Goal: Task Accomplishment & Management: Manage account settings

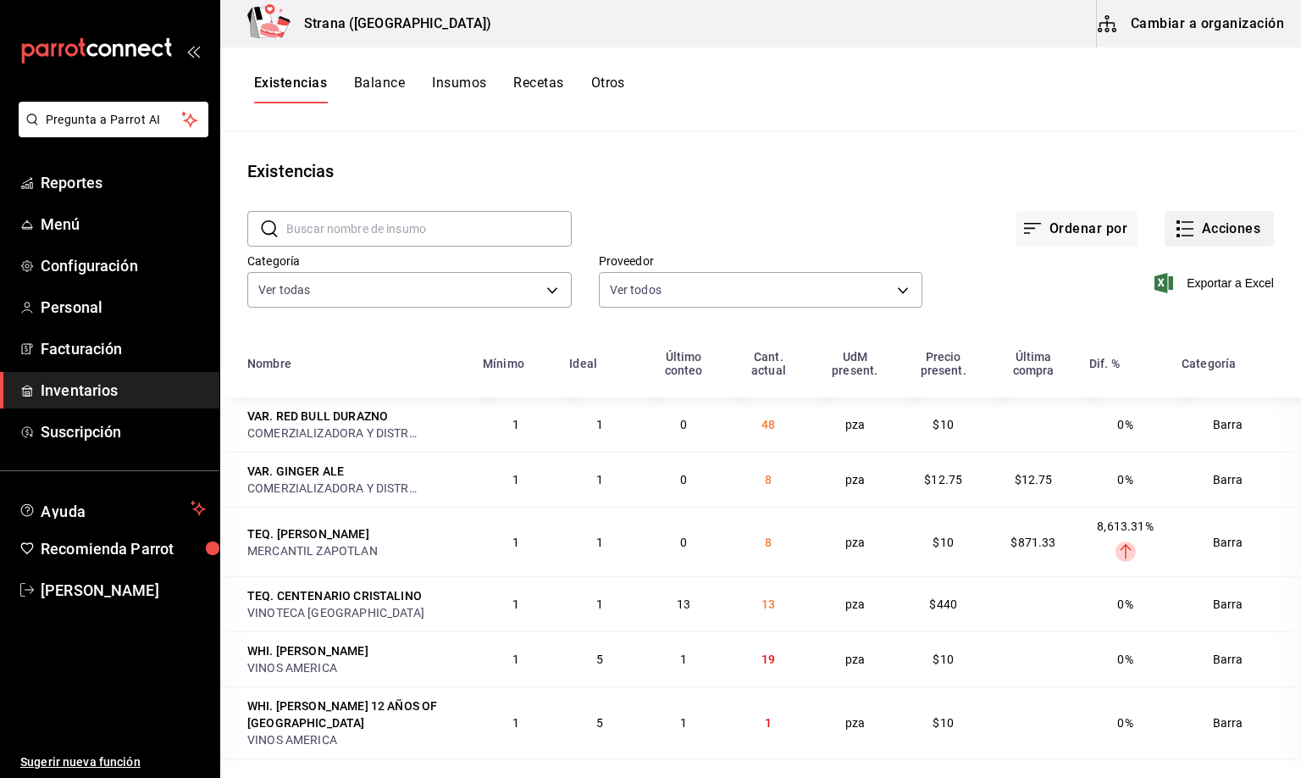
click at [1200, 226] on button "Acciones" at bounding box center [1219, 229] width 109 height 36
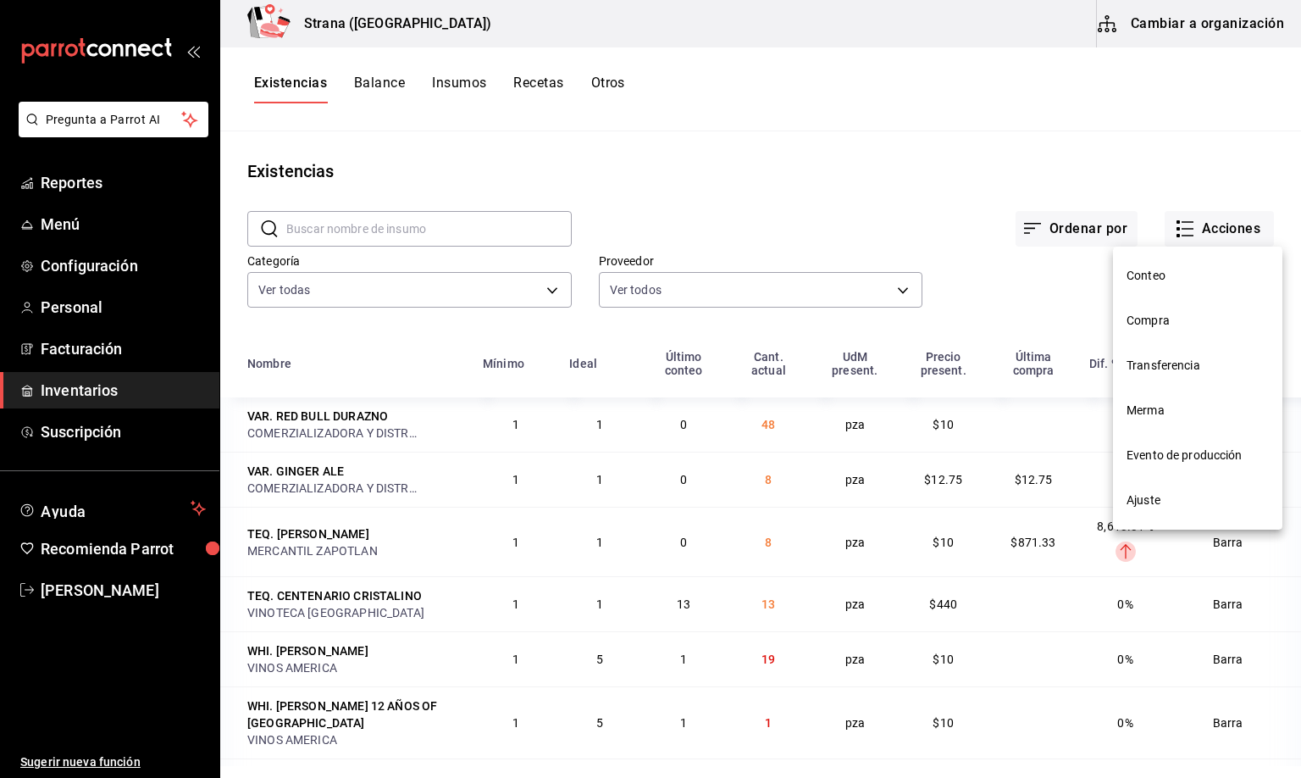
click at [1145, 414] on span "Merma" at bounding box center [1198, 411] width 142 height 18
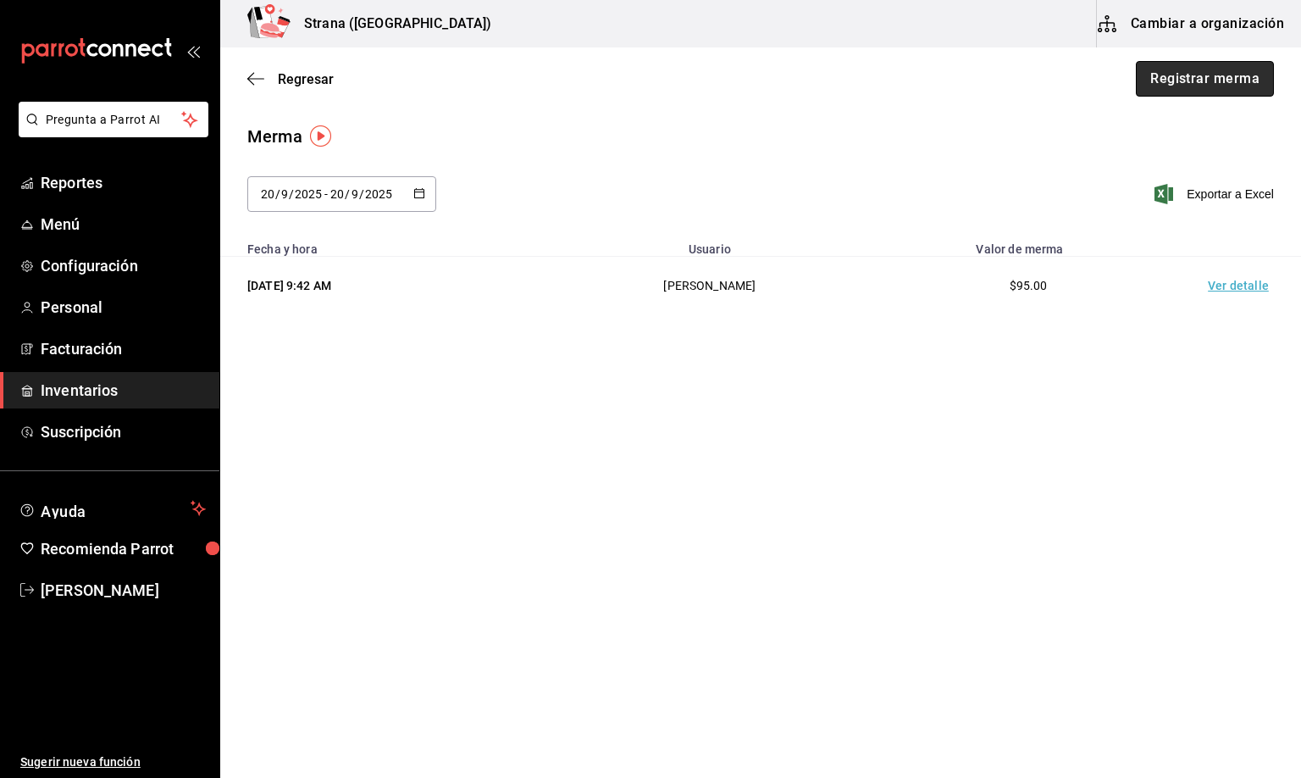
click at [1223, 86] on button "Registrar merma" at bounding box center [1205, 79] width 138 height 36
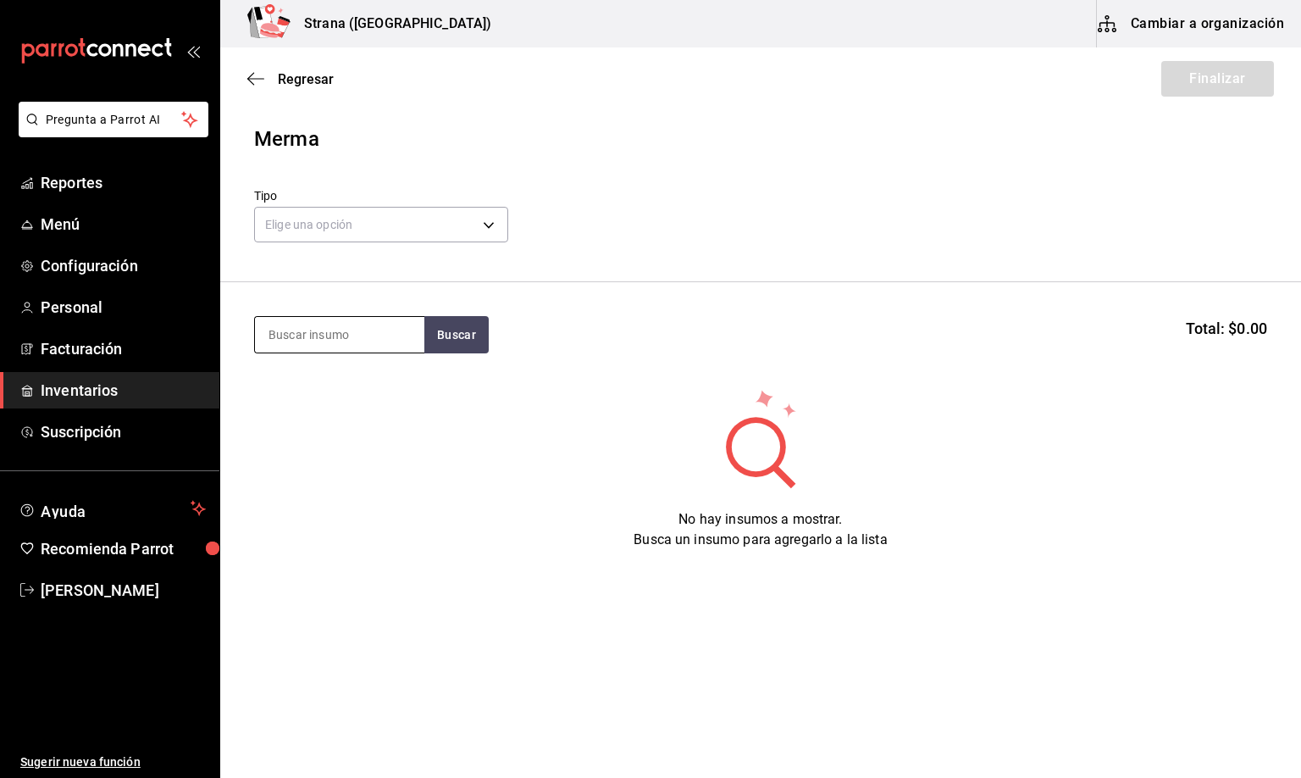
click at [297, 335] on input at bounding box center [339, 335] width 169 height 36
click at [335, 317] on input at bounding box center [339, 335] width 169 height 36
type input "barra libre t"
click at [361, 387] on div "BARRA LIBRE TEQUILA" at bounding box center [338, 384] width 141 height 20
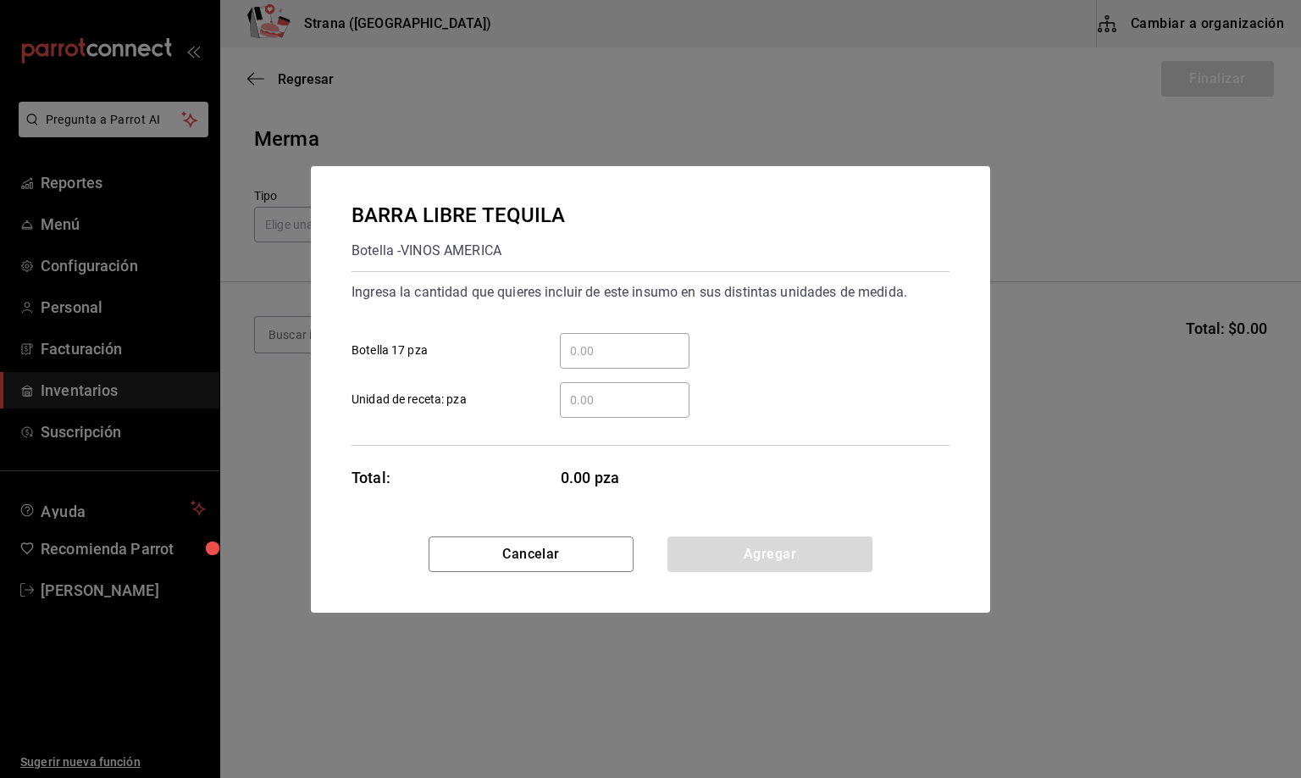
click at [582, 351] on input "​ Botella 17 pza" at bounding box center [625, 351] width 130 height 20
type input "2"
click at [740, 549] on button "Agregar" at bounding box center [770, 554] width 205 height 36
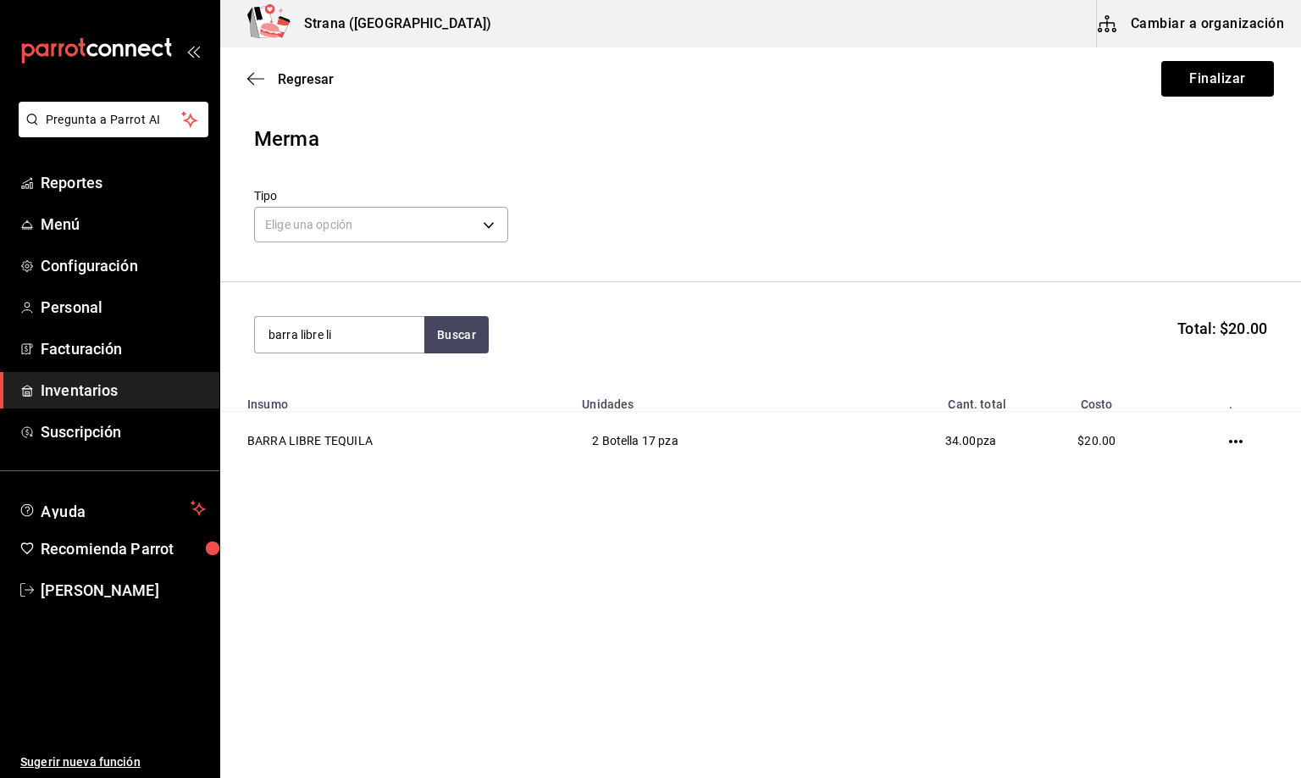
type input "barra libre li"
click at [323, 394] on div "Botella - VINOS AMERICA" at bounding box center [336, 403] width 136 height 18
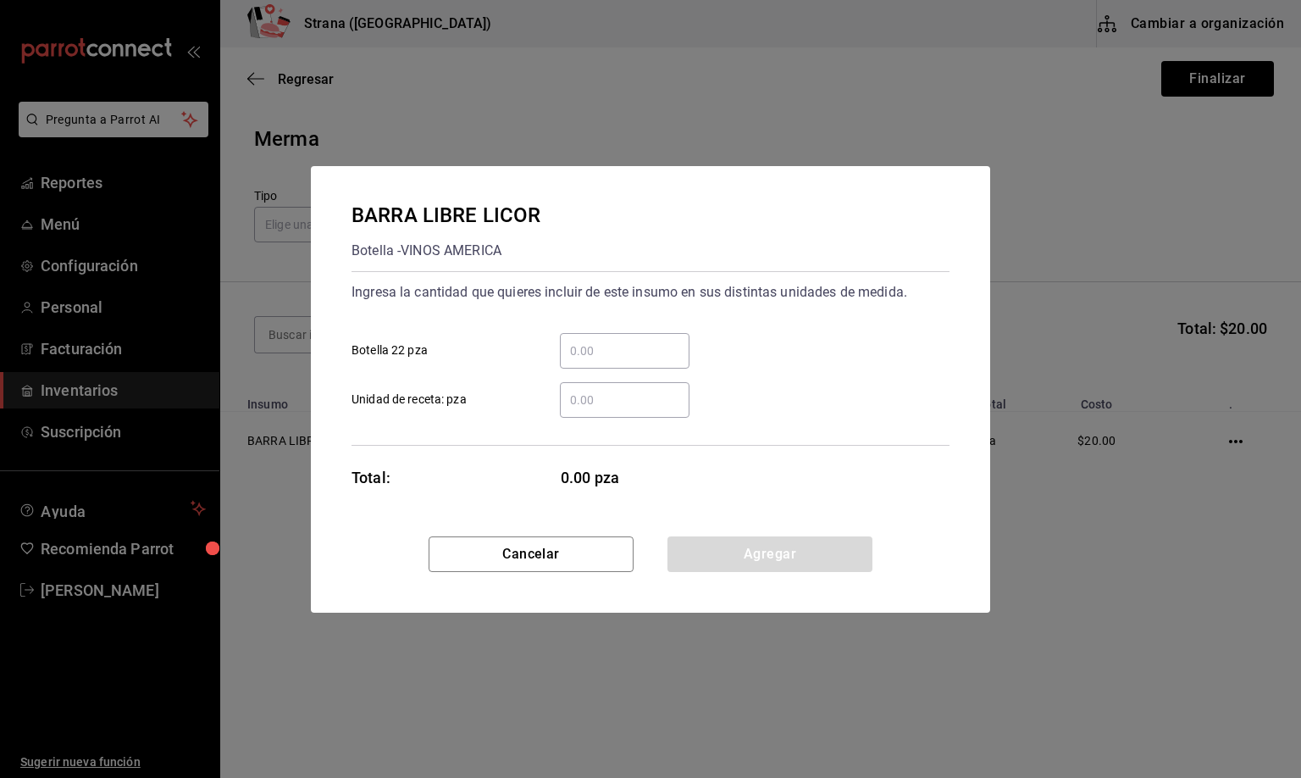
click at [577, 353] on input "​ Botella 22 pza" at bounding box center [625, 351] width 130 height 20
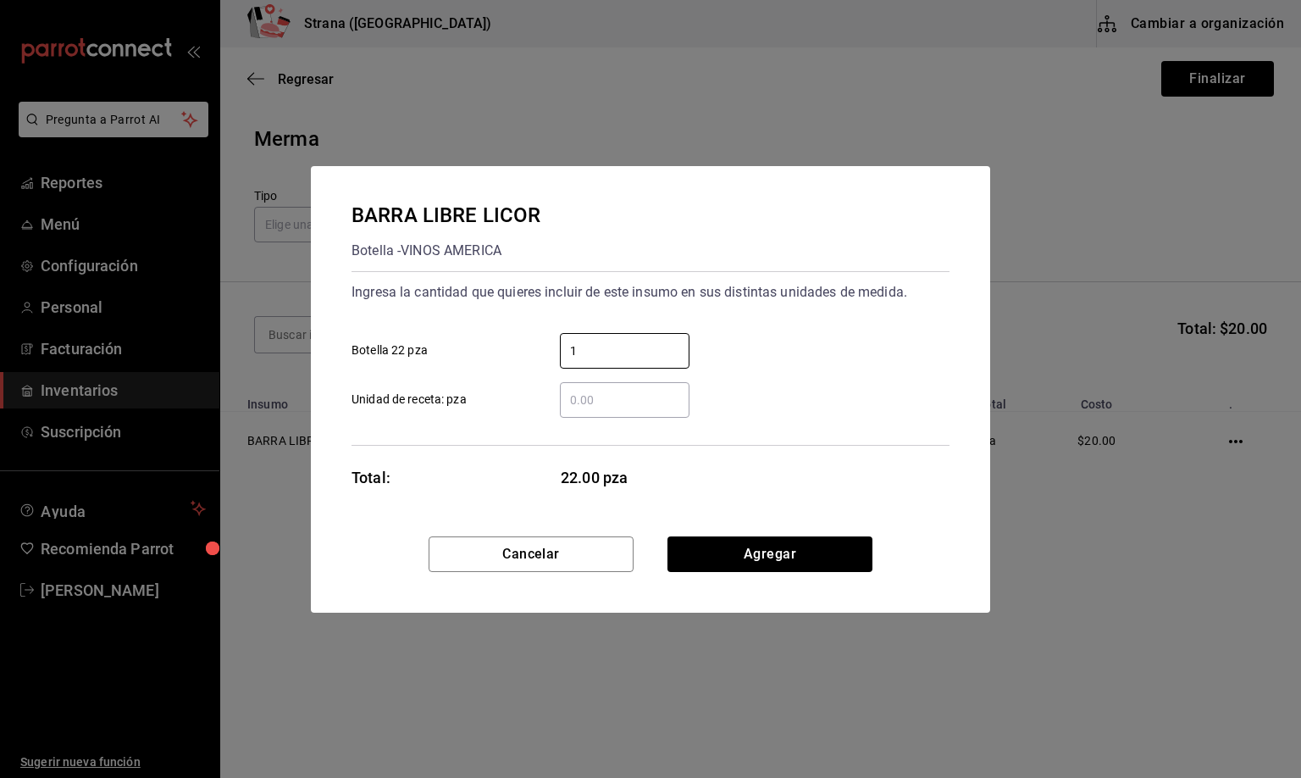
type input "1"
click at [779, 555] on button "Agregar" at bounding box center [770, 554] width 205 height 36
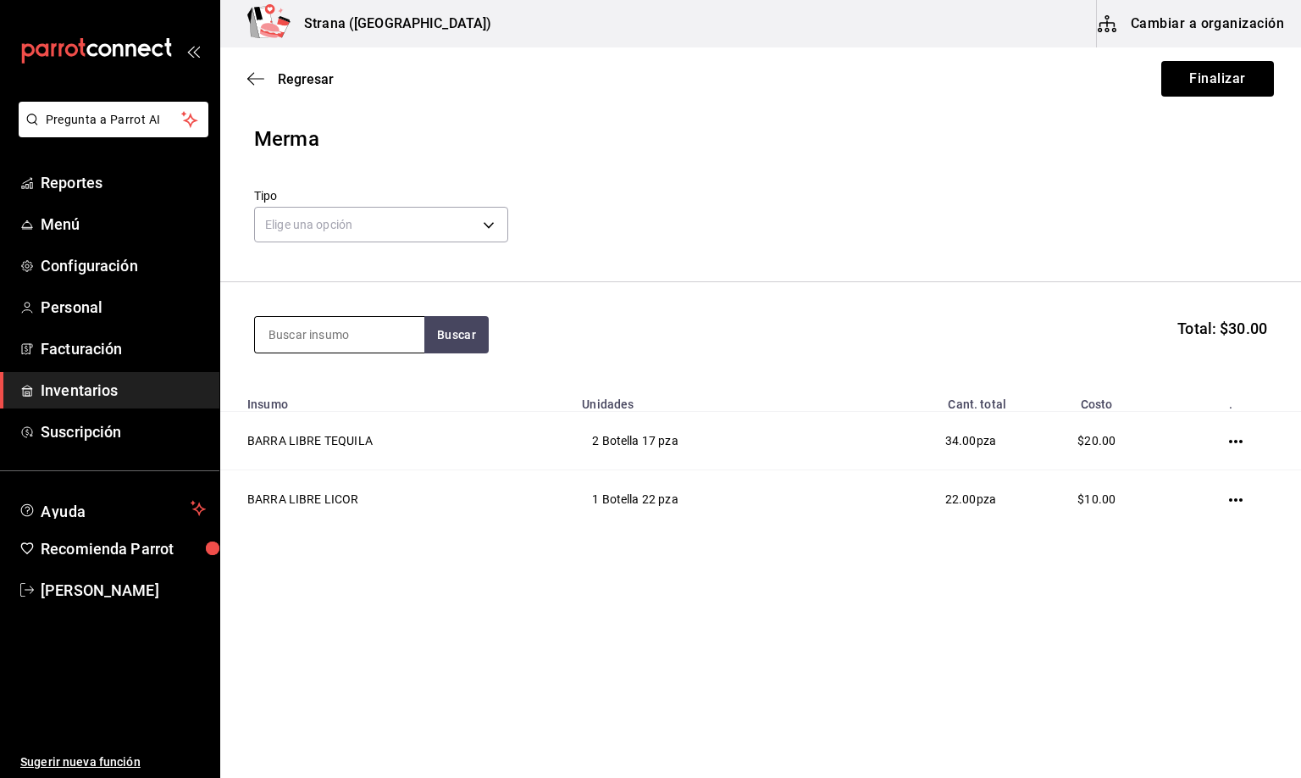
click at [335, 330] on input at bounding box center [339, 335] width 169 height 36
type input "jugos"
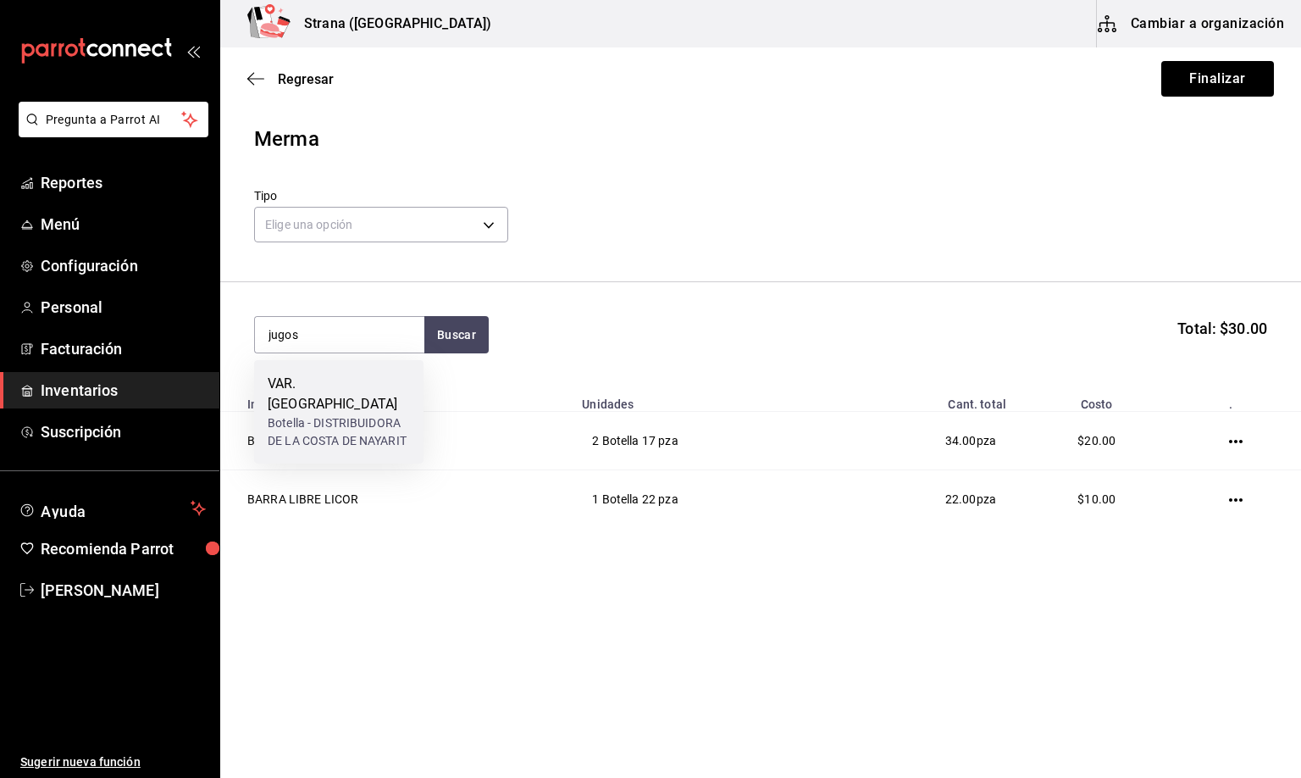
click at [325, 391] on div "VAR. [GEOGRAPHIC_DATA]" at bounding box center [339, 394] width 142 height 41
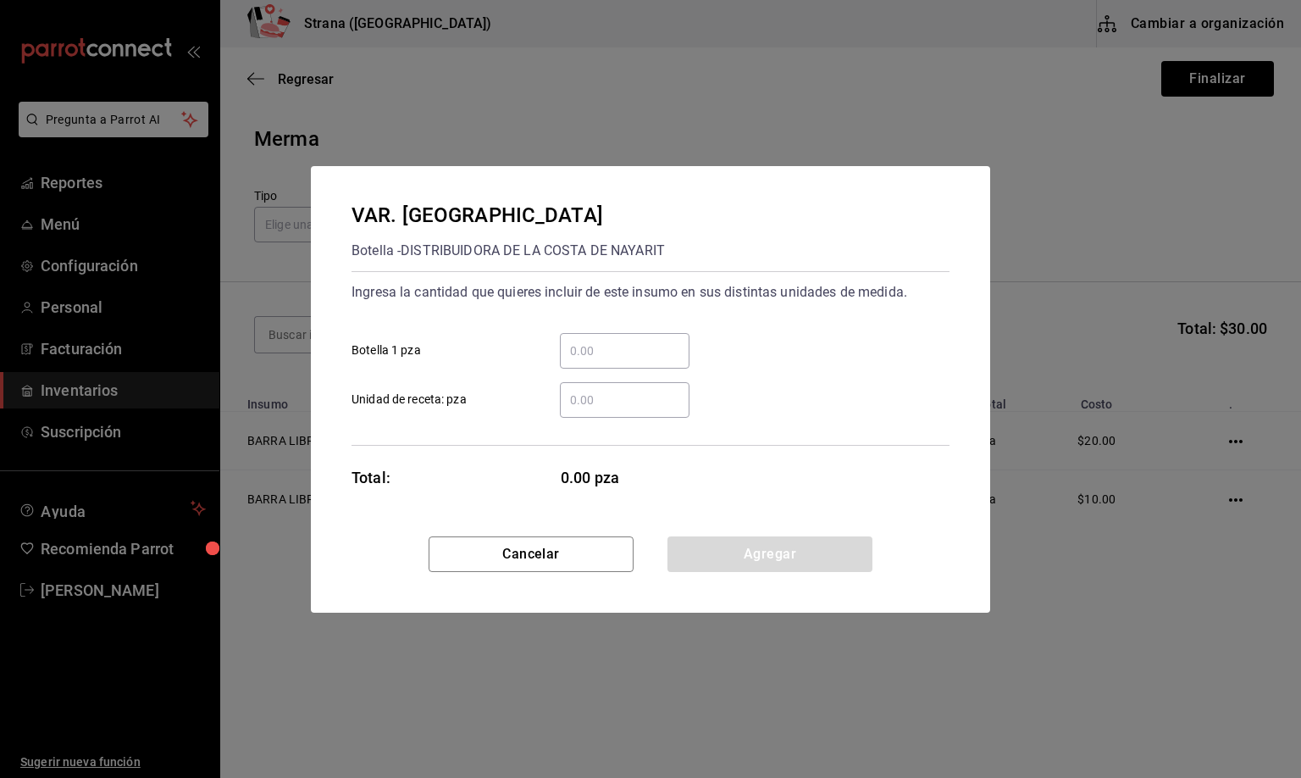
click at [577, 399] on input "​ Unidad de receta: pza" at bounding box center [625, 400] width 130 height 20
type input "12"
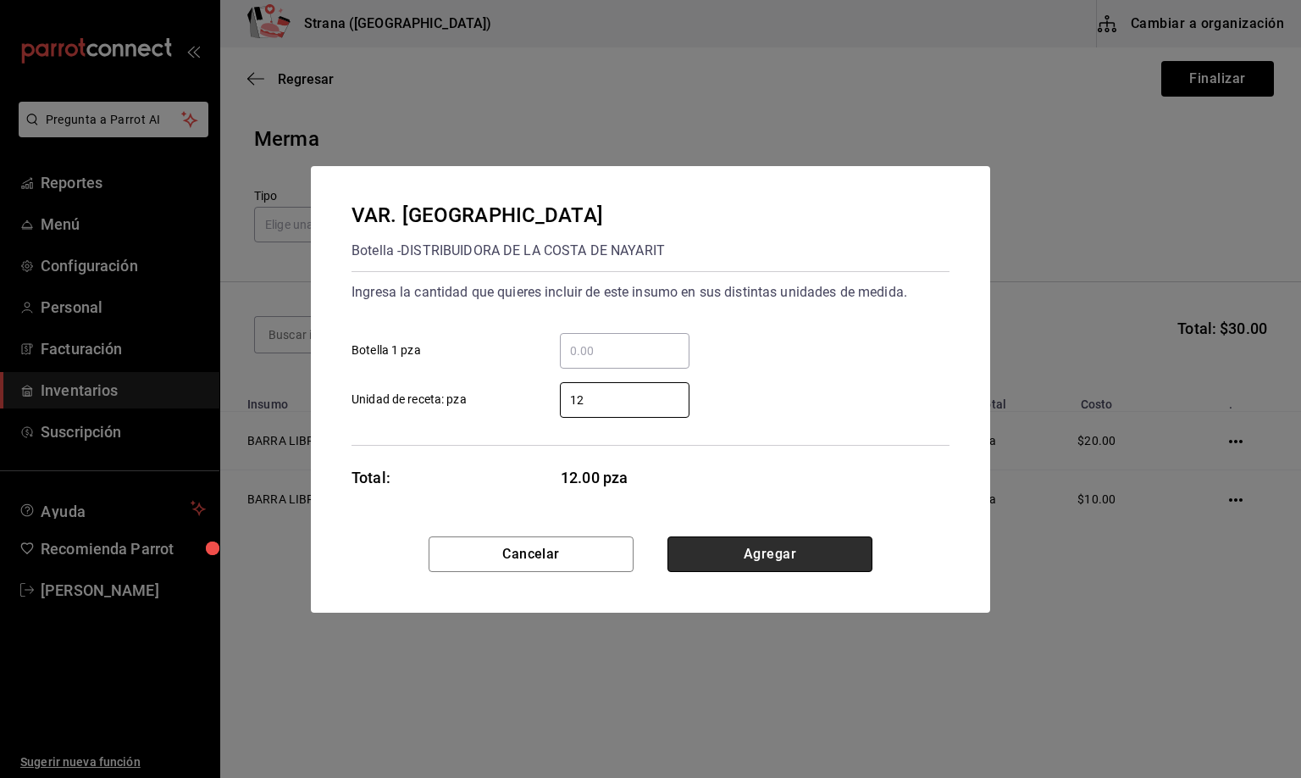
click at [745, 563] on button "Agregar" at bounding box center [770, 554] width 205 height 36
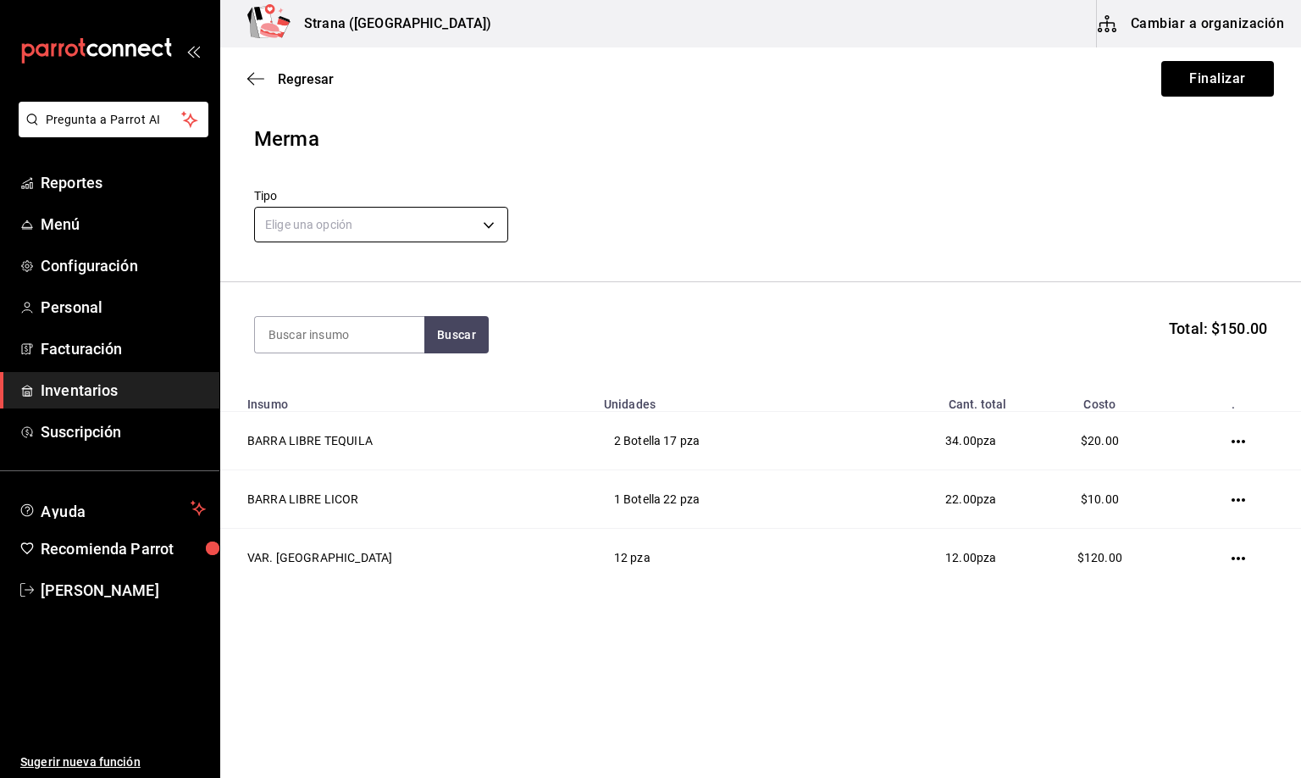
click at [344, 230] on body "Pregunta a Parrot AI Reportes Menú Configuración Personal Facturación Inventari…" at bounding box center [650, 341] width 1301 height 682
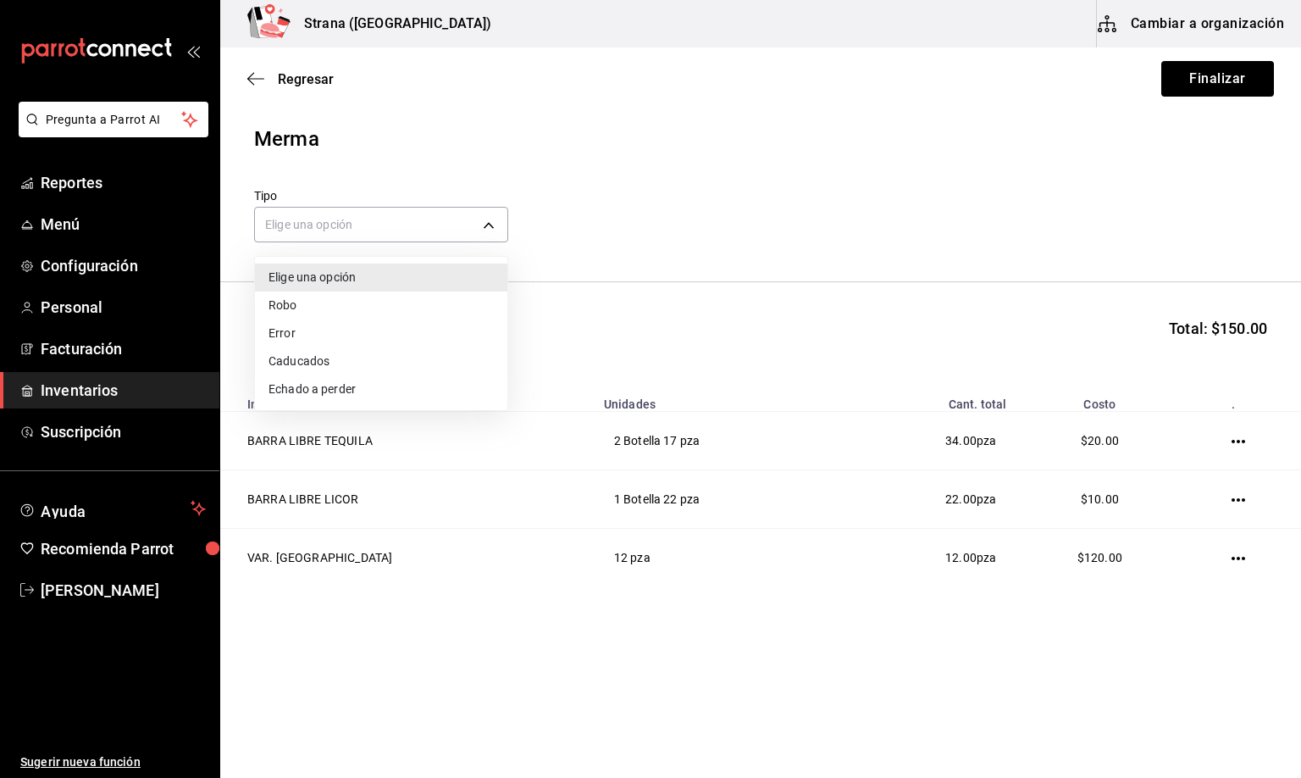
click at [292, 329] on li "Error" at bounding box center [381, 333] width 252 height 28
type input "ERROR"
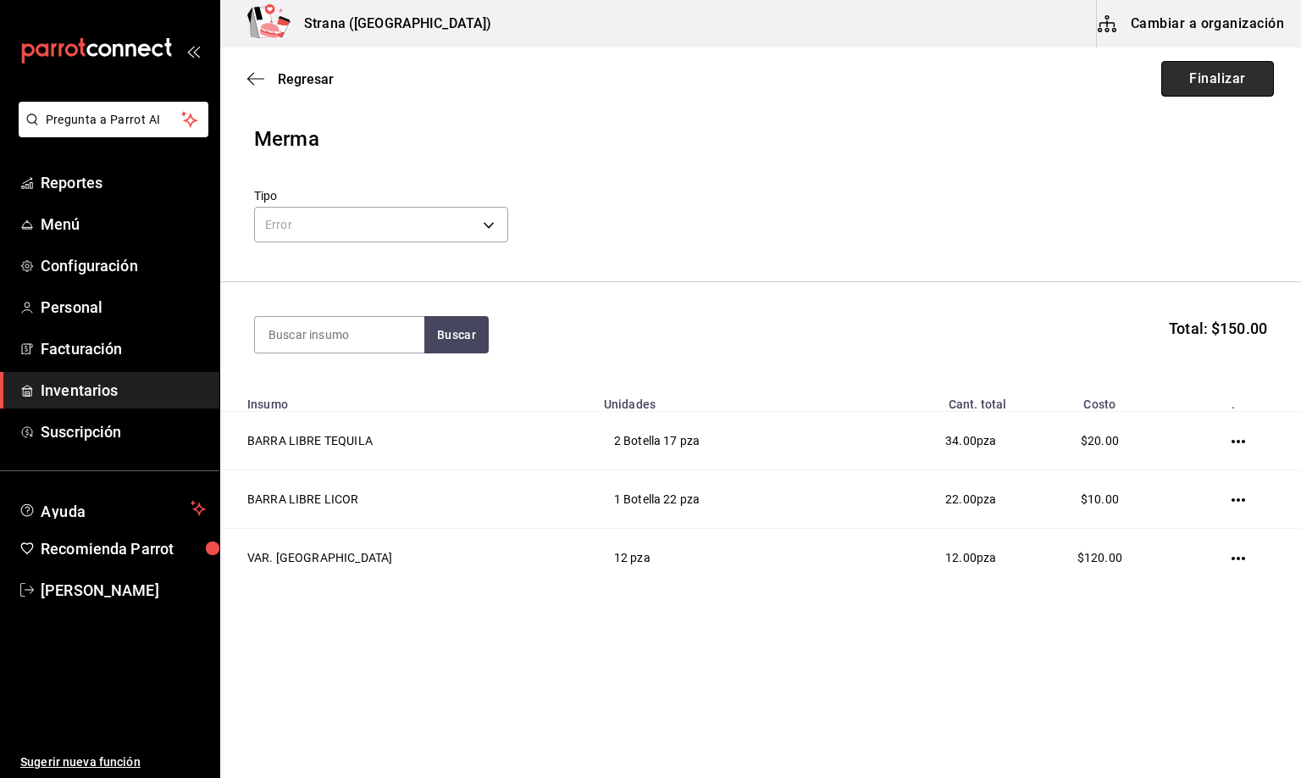
click at [1215, 62] on button "Finalizar" at bounding box center [1217, 79] width 113 height 36
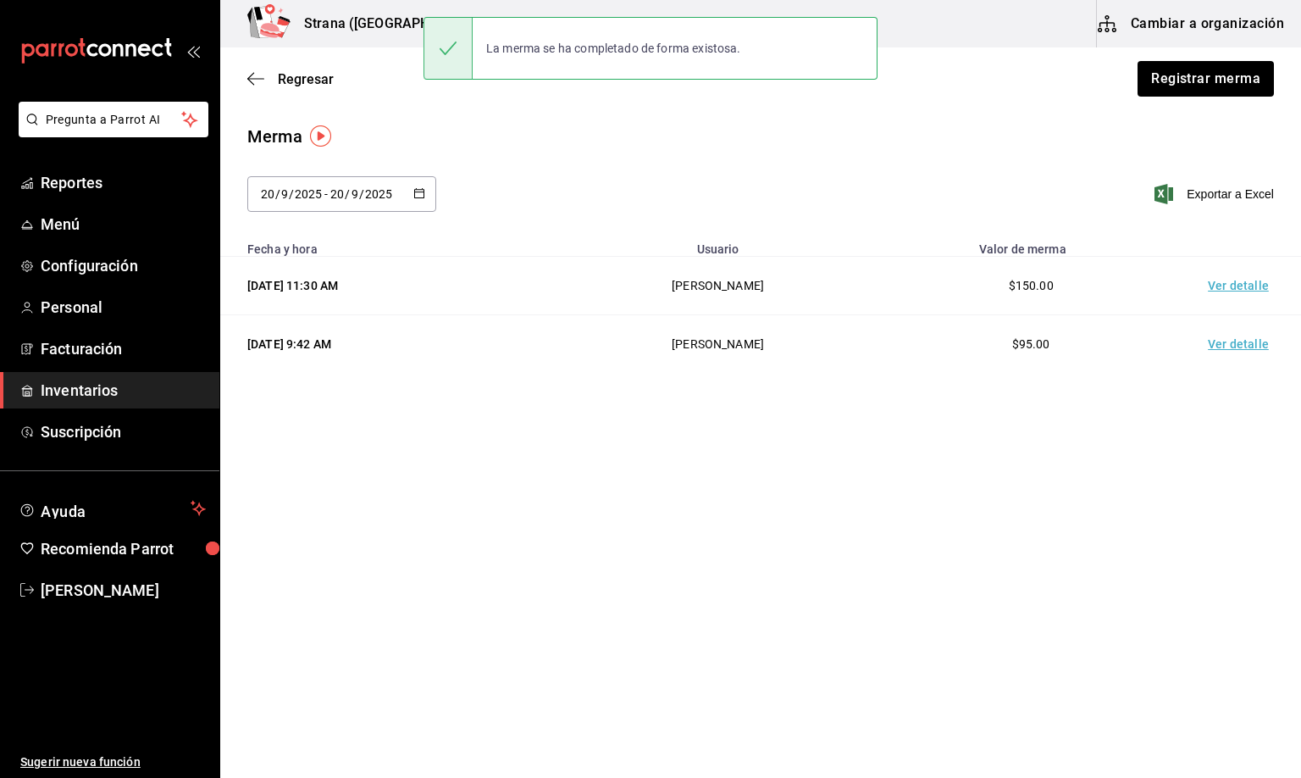
click at [1223, 291] on td "Ver detalle" at bounding box center [1242, 286] width 119 height 58
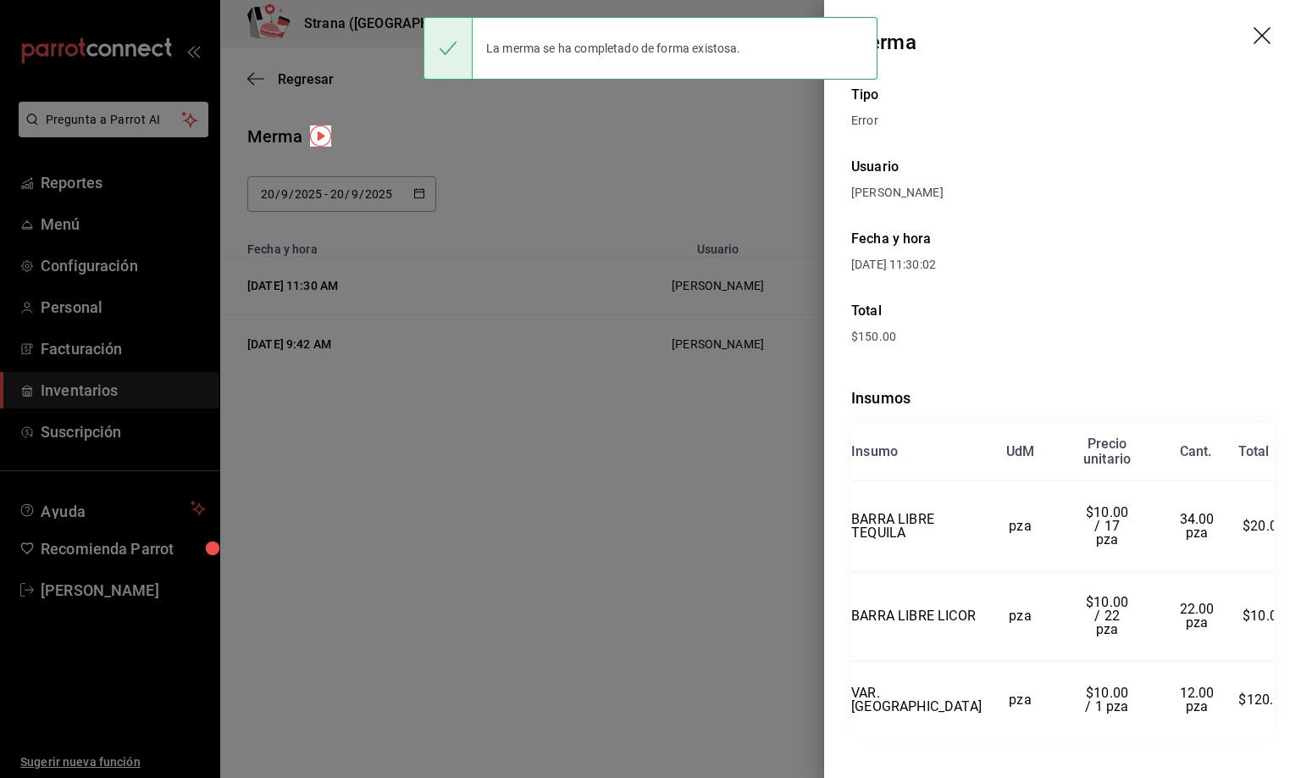
click at [1131, 303] on div "Total" at bounding box center [1062, 311] width 423 height 20
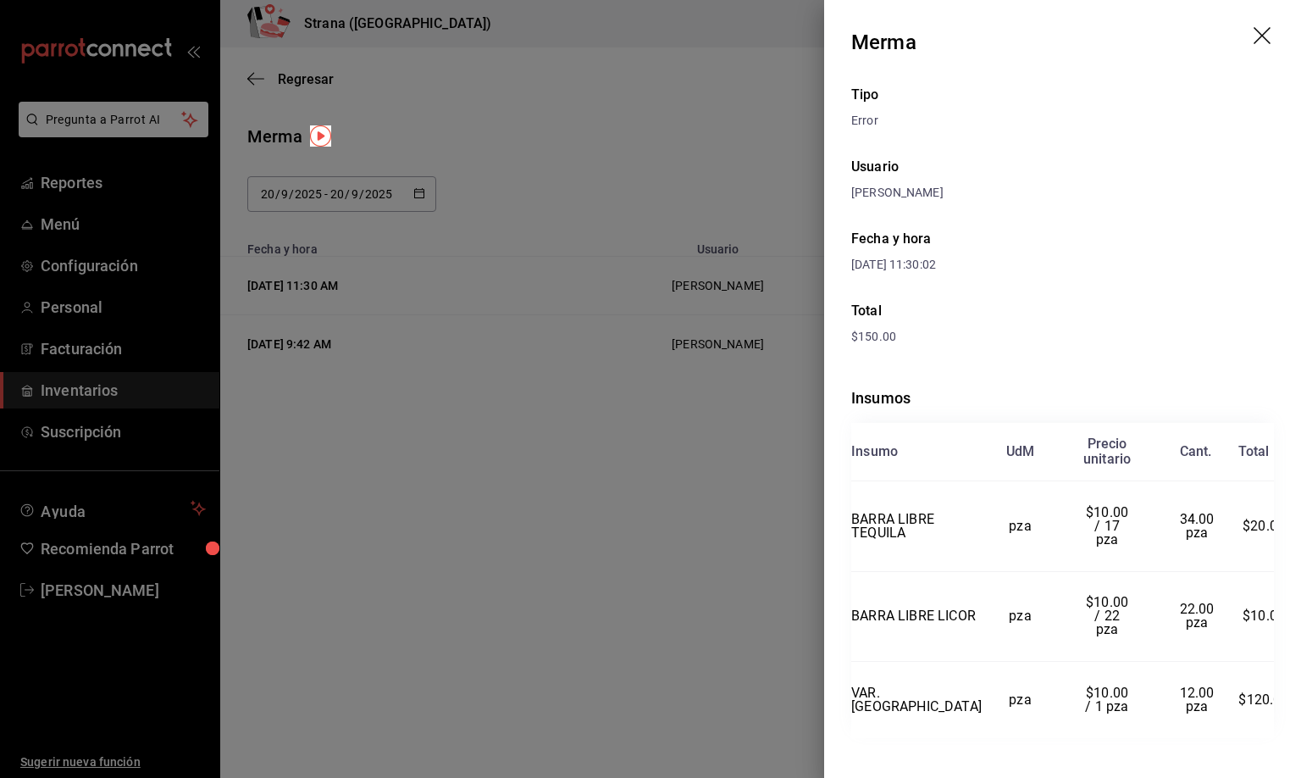
click at [1261, 31] on icon "drag" at bounding box center [1264, 37] width 20 height 20
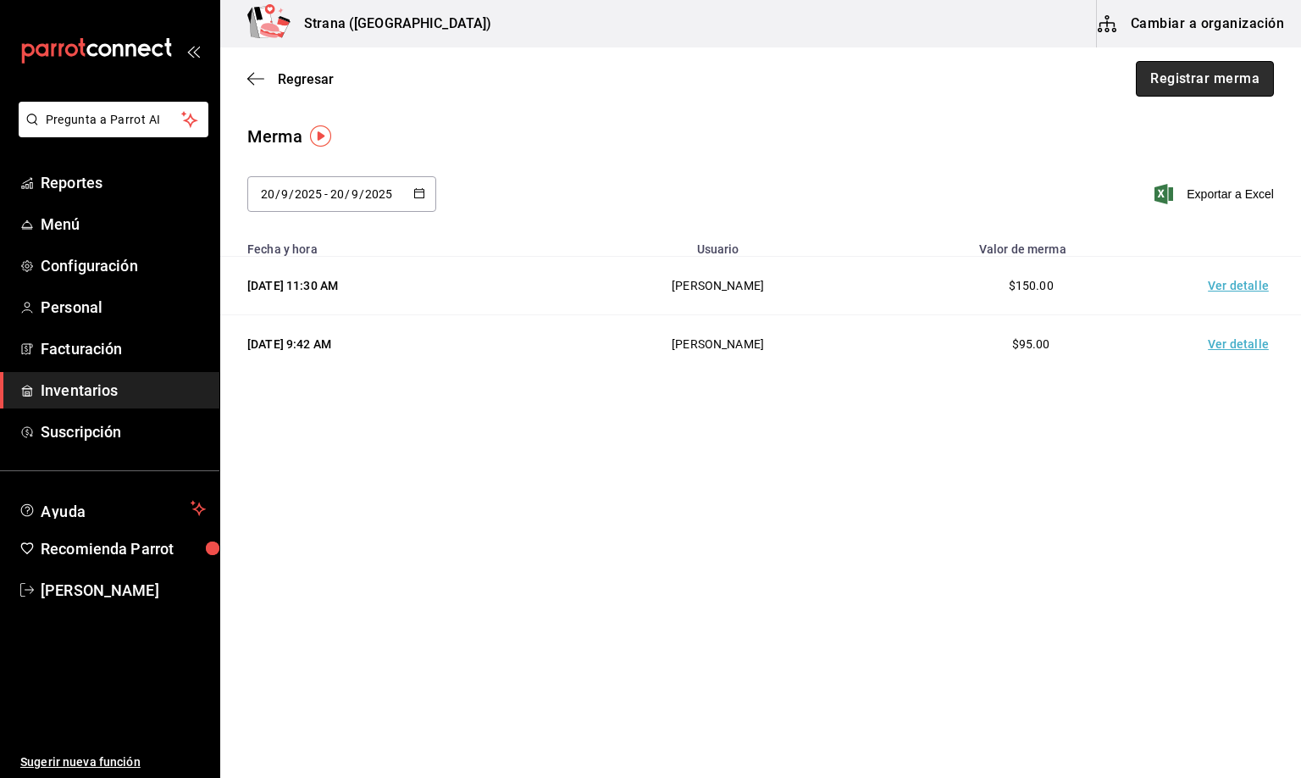
click at [1180, 66] on button "Registrar merma" at bounding box center [1205, 79] width 138 height 36
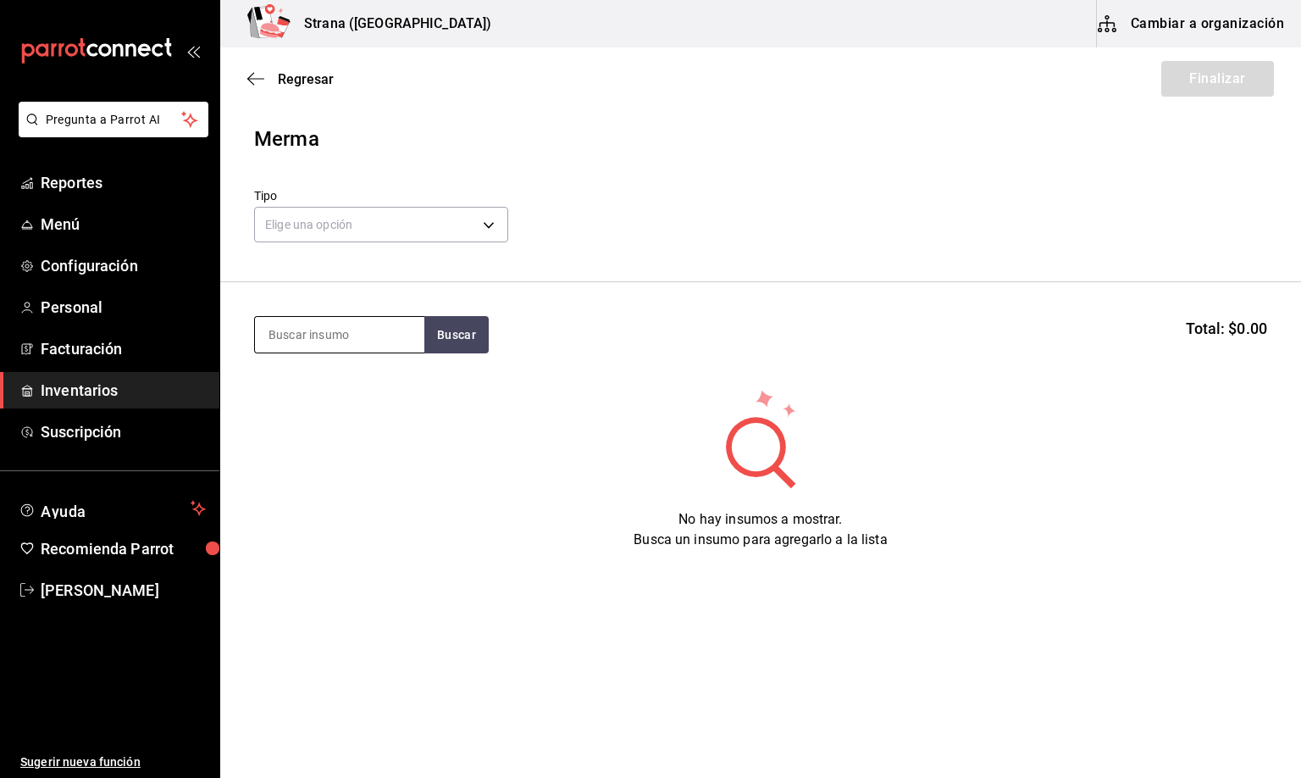
click at [308, 323] on input at bounding box center [339, 335] width 169 height 36
type input "pan"
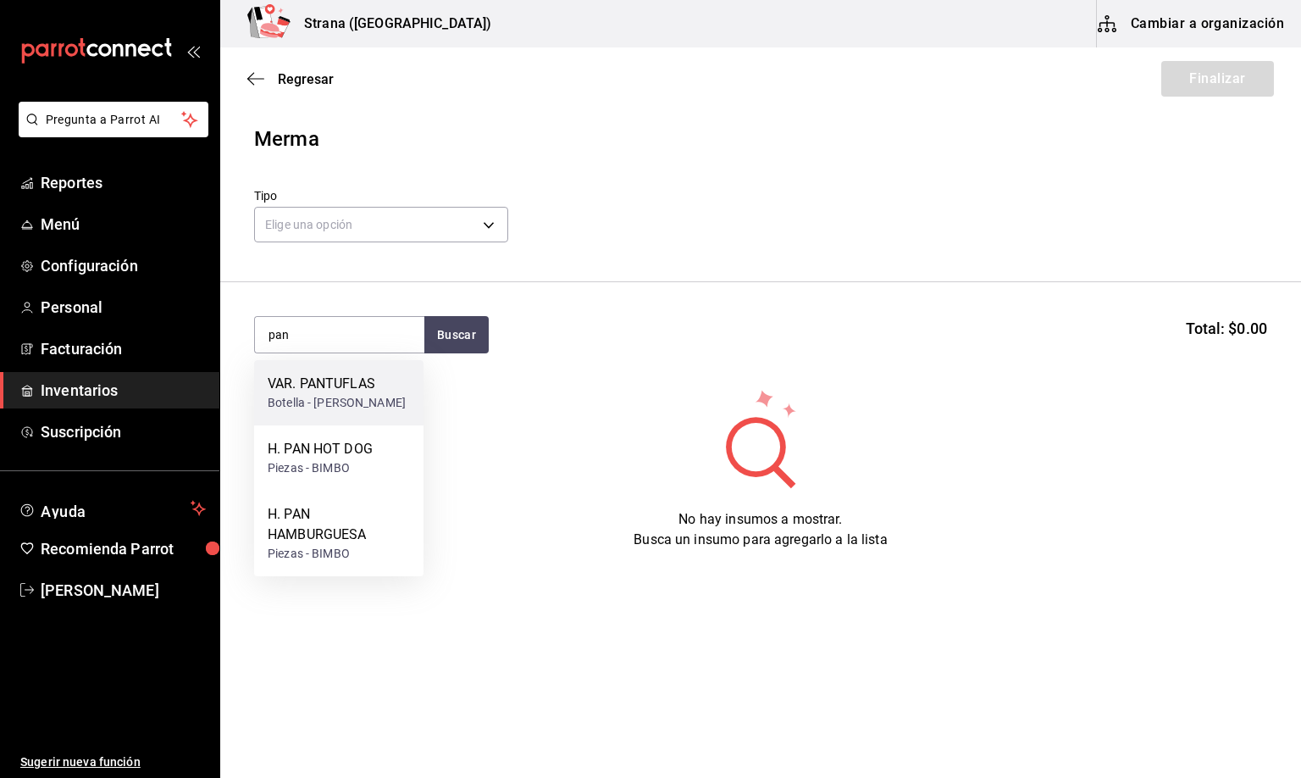
click at [305, 397] on div "Botella - [PERSON_NAME]" at bounding box center [337, 403] width 138 height 18
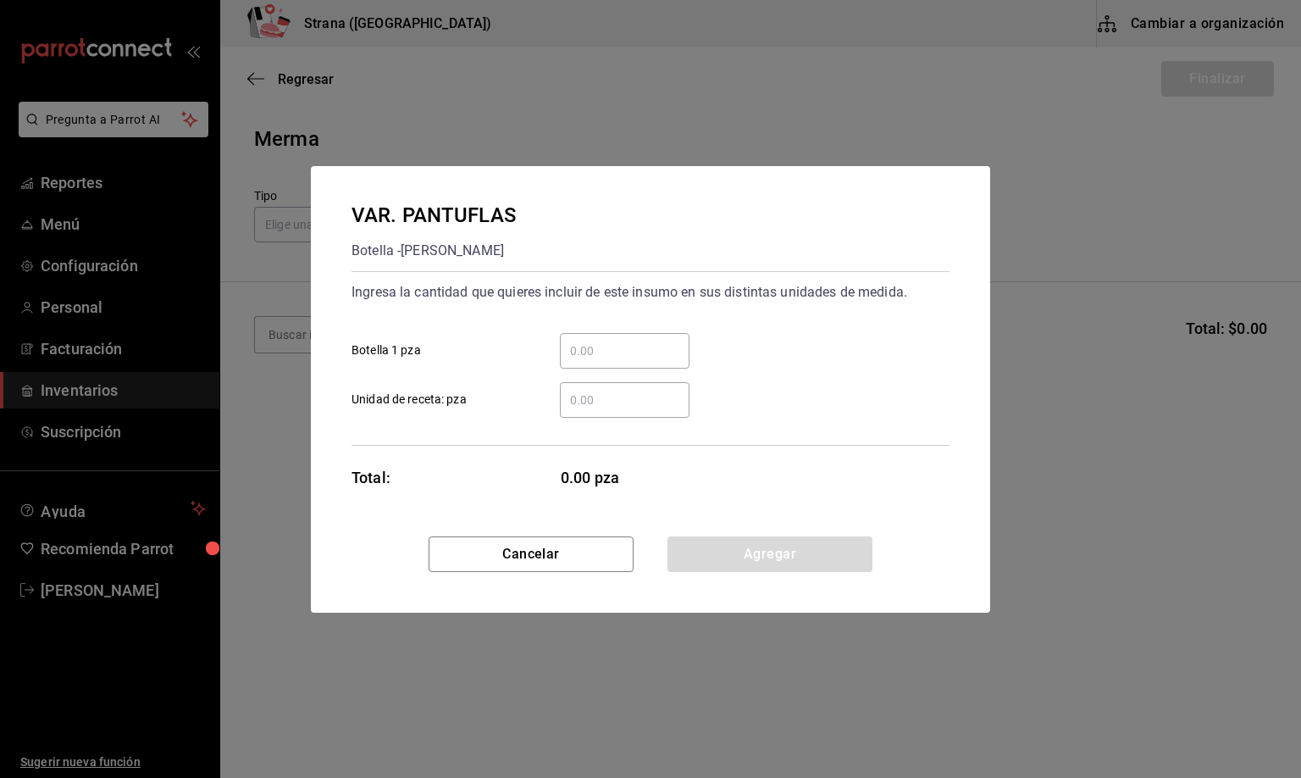
click at [585, 399] on input "​ Unidad de receta: pza" at bounding box center [625, 400] width 130 height 20
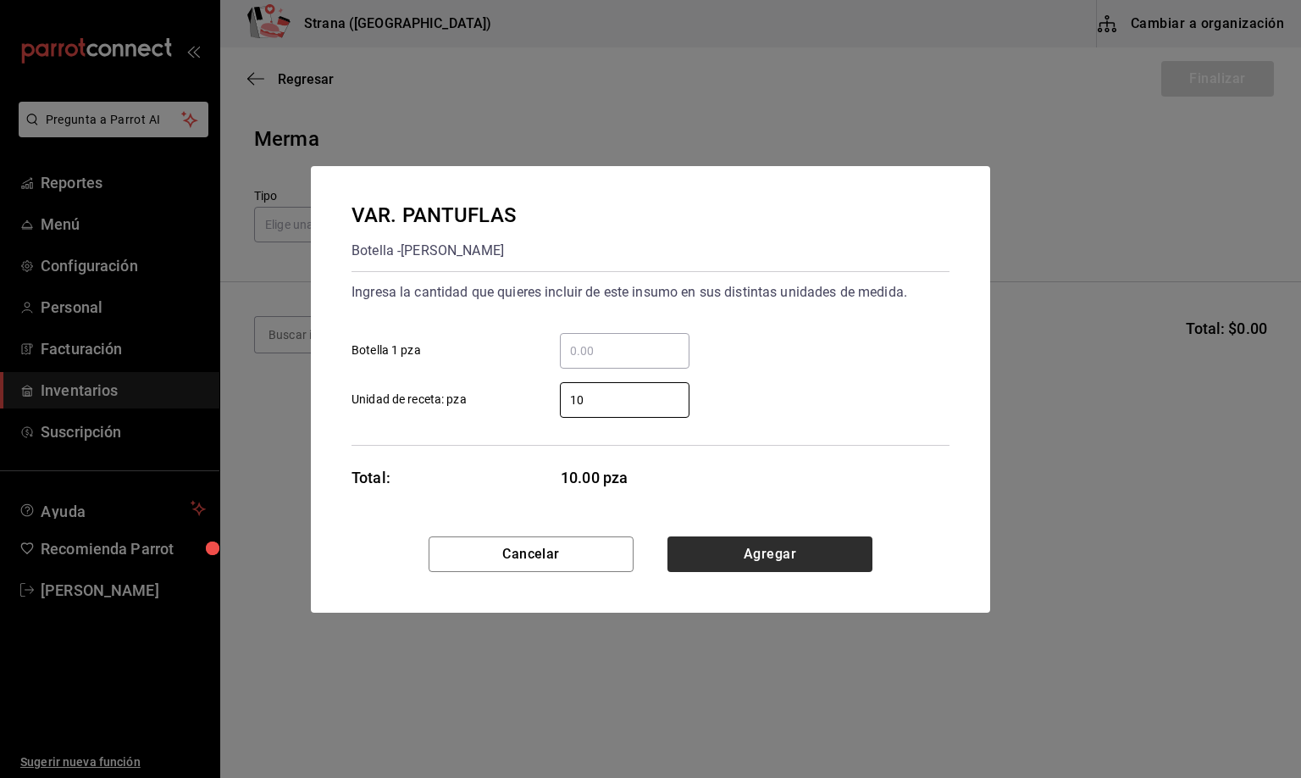
type input "10"
click at [738, 554] on button "Agregar" at bounding box center [770, 554] width 205 height 36
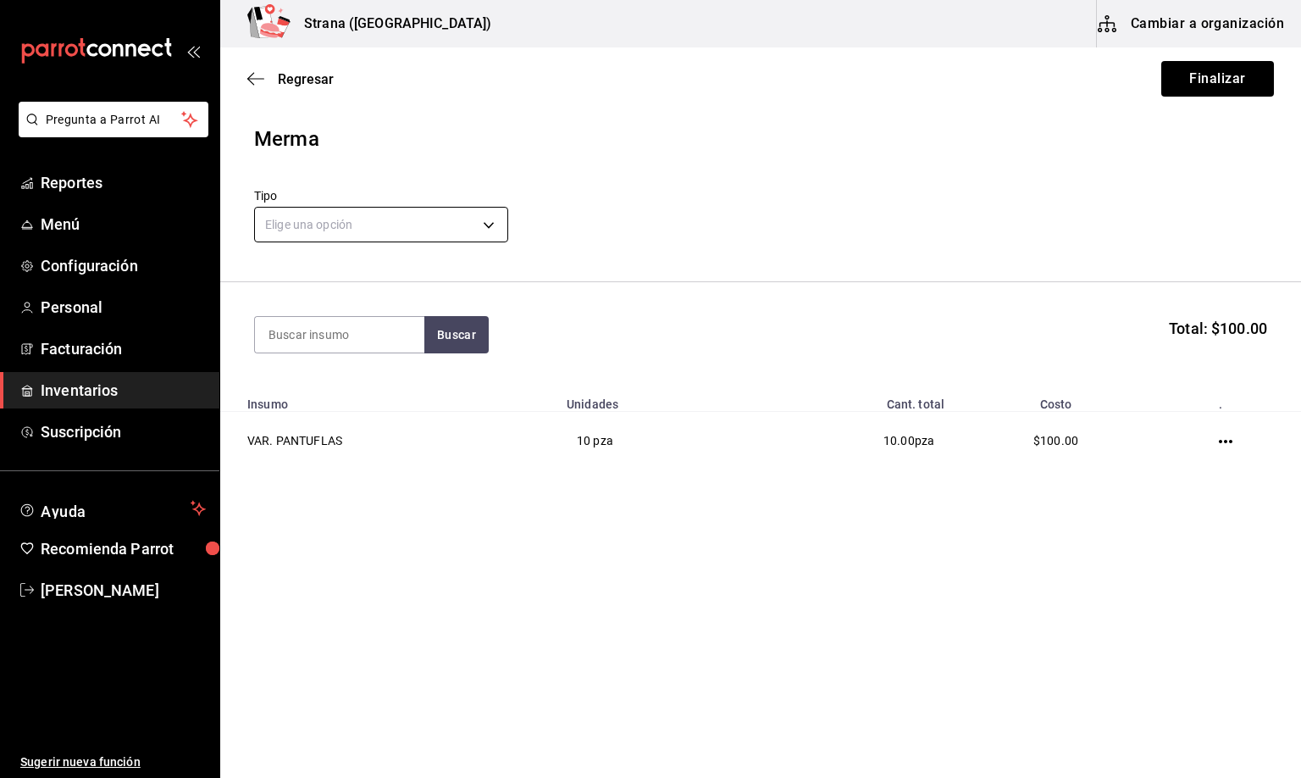
click at [302, 221] on body "Pregunta a Parrot AI Reportes Menú Configuración Personal Facturación Inventari…" at bounding box center [650, 341] width 1301 height 682
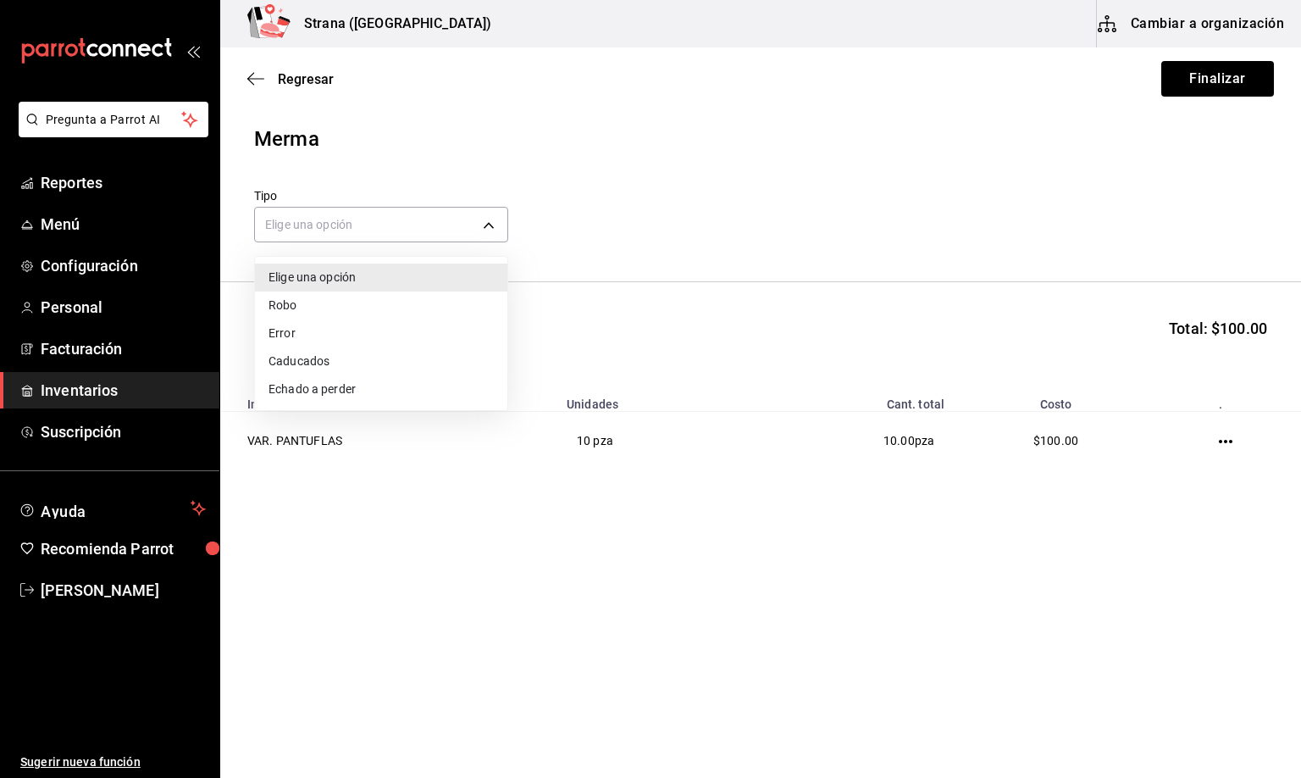
click at [657, 273] on div at bounding box center [650, 389] width 1301 height 778
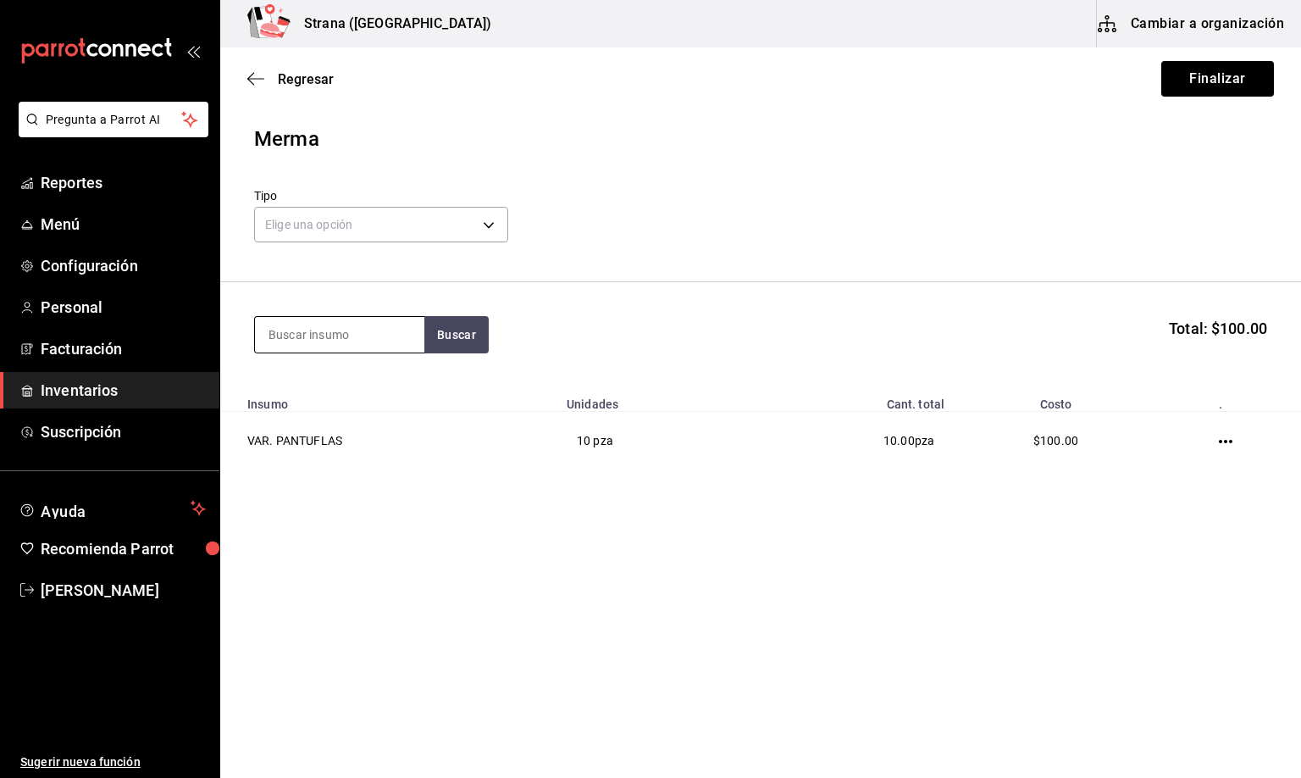
click at [280, 333] on input at bounding box center [339, 335] width 169 height 36
type input "agua"
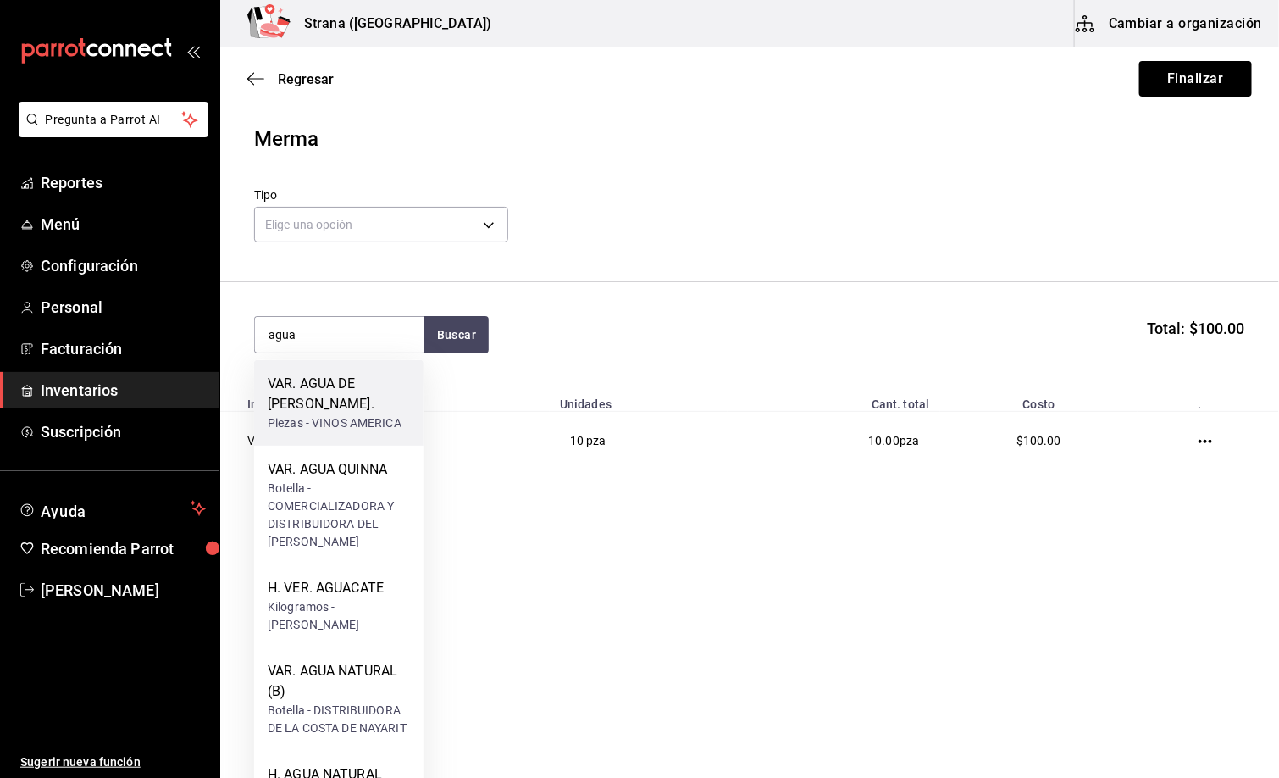
click at [341, 399] on div "VAR. AGUA DE [PERSON_NAME]." at bounding box center [339, 394] width 142 height 41
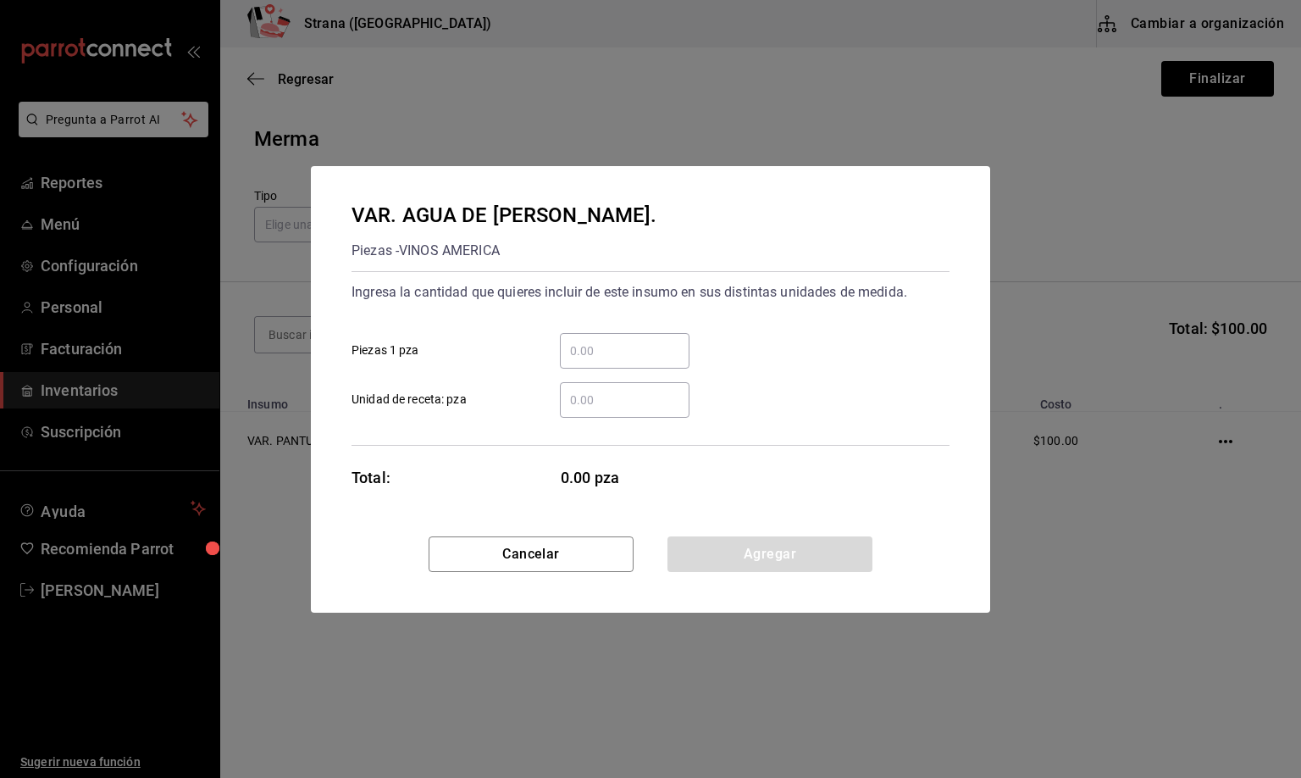
click at [595, 404] on input "​ Unidad de receta: pza" at bounding box center [625, 400] width 130 height 20
type input "12"
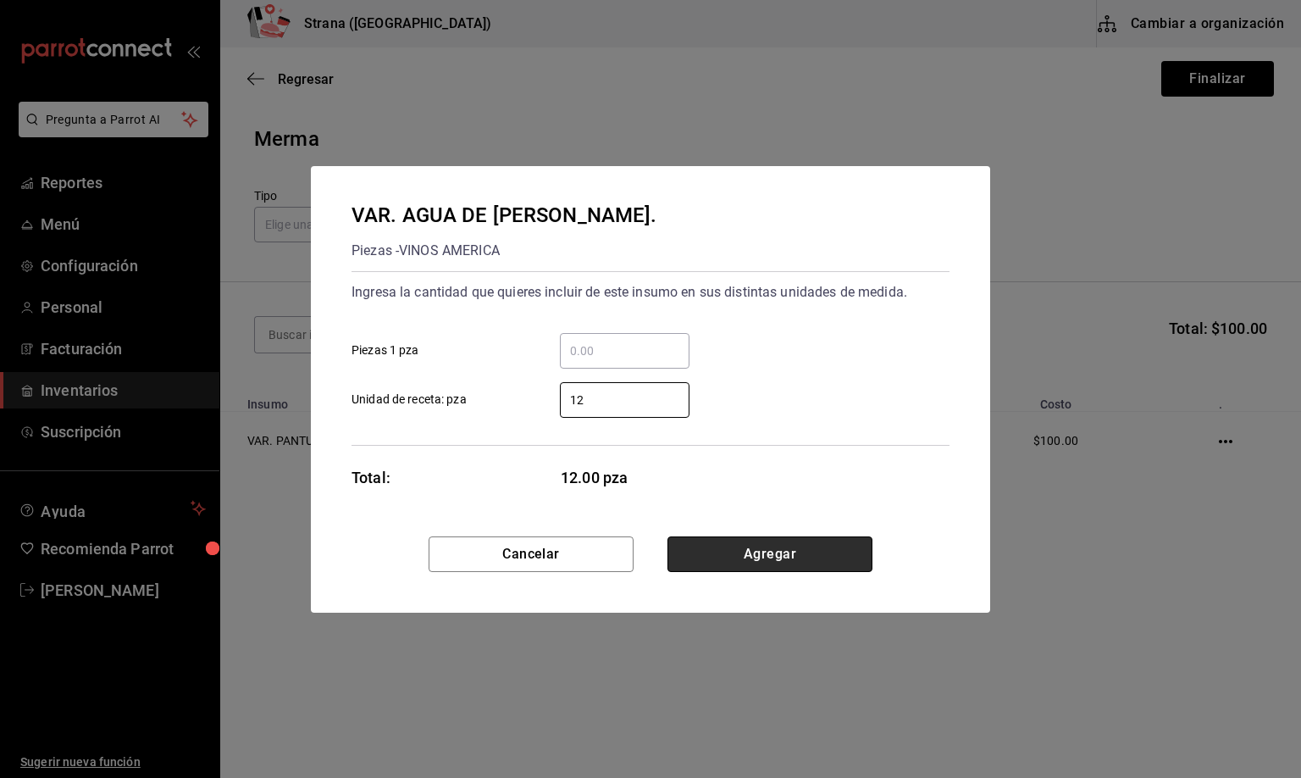
click at [718, 562] on button "Agregar" at bounding box center [770, 554] width 205 height 36
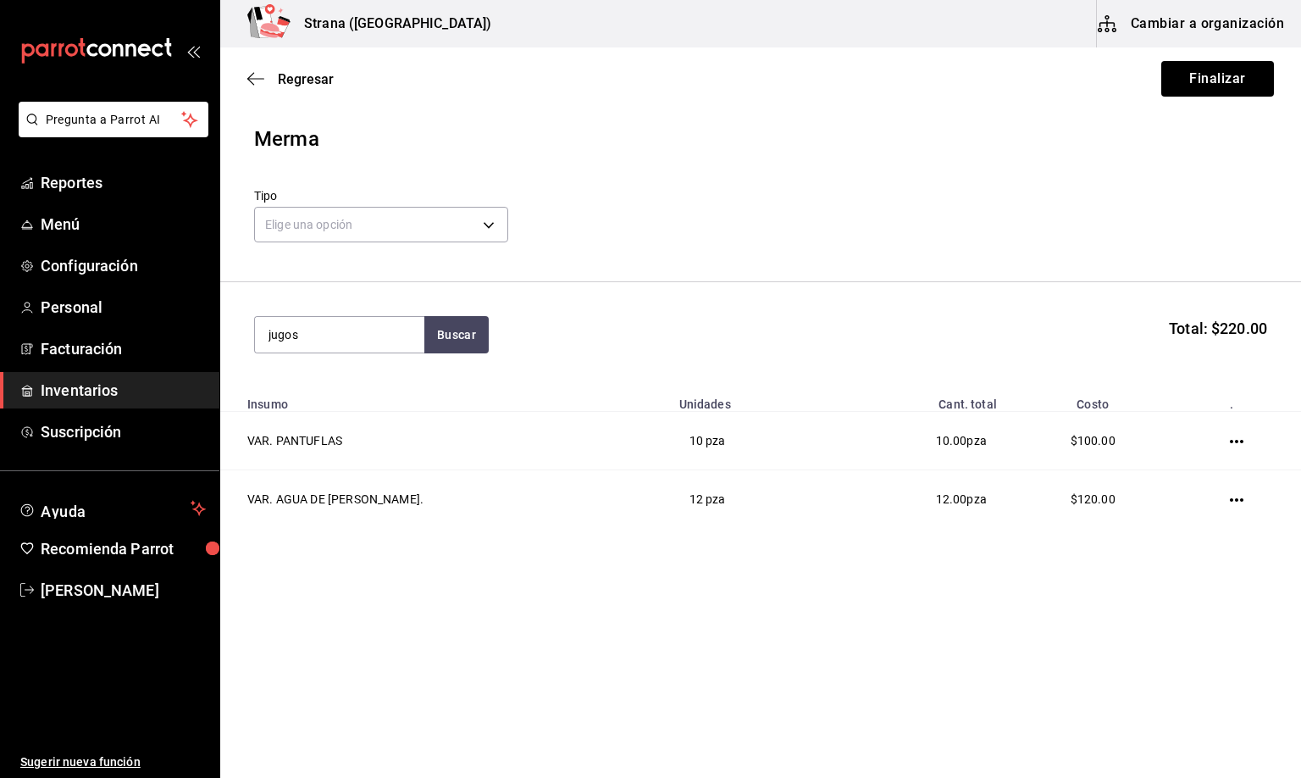
type input "jugos"
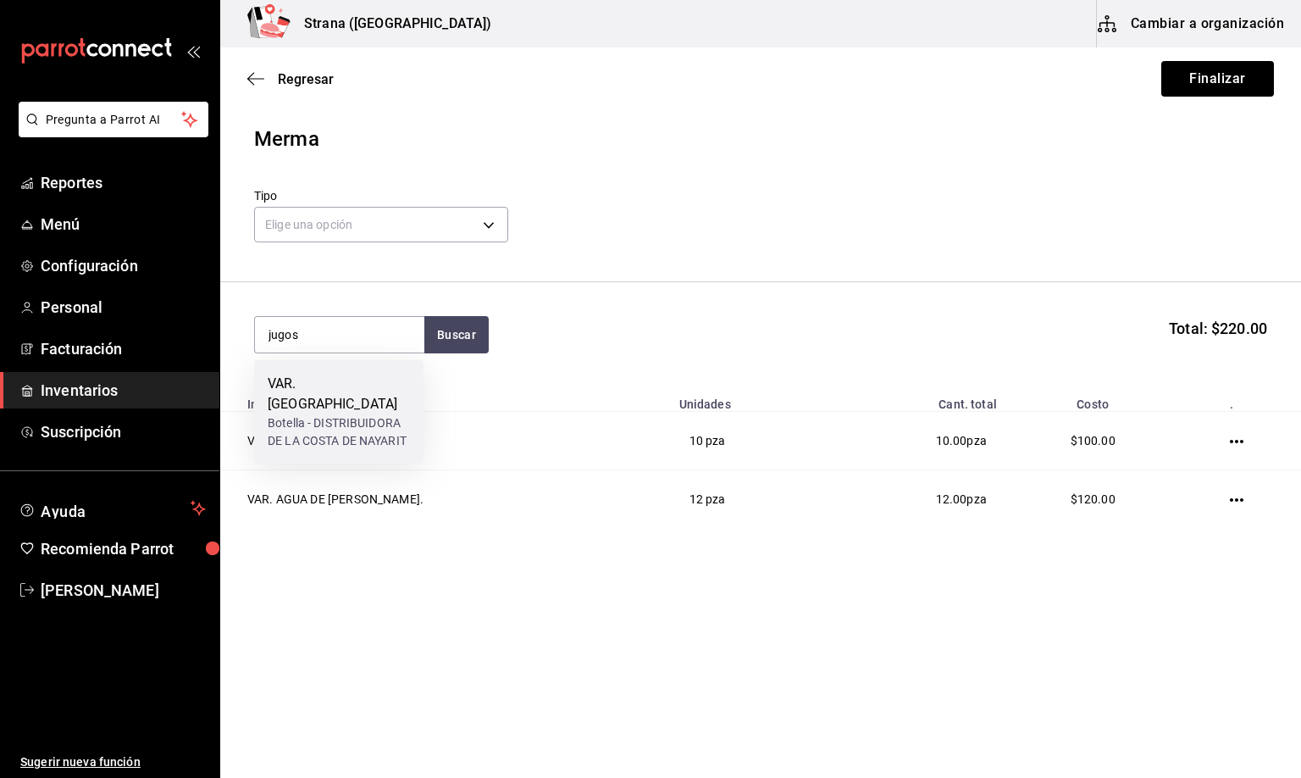
click at [357, 414] on div "Botella - DISTRIBUIDORA DE LA COSTA DE NAYARIT" at bounding box center [339, 432] width 142 height 36
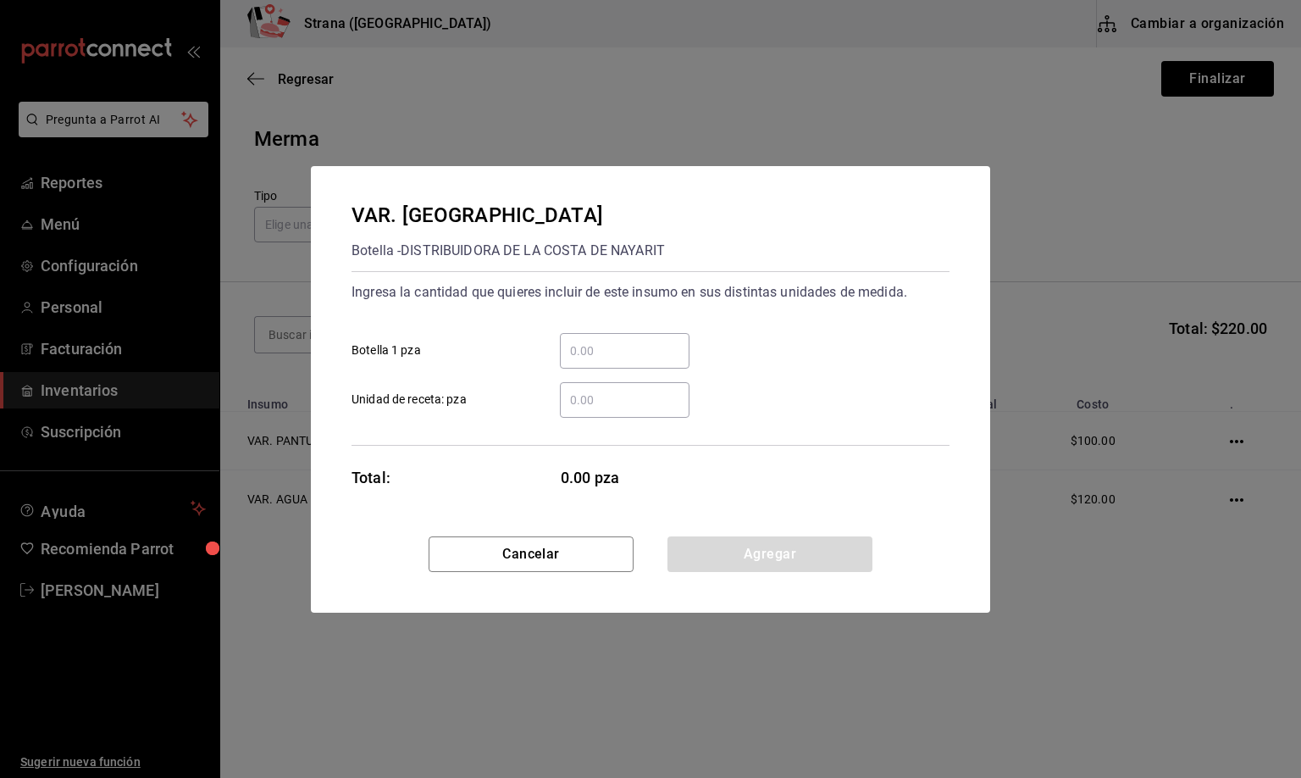
click at [583, 348] on input "​ Botella 1 pza" at bounding box center [625, 351] width 130 height 20
type input "8"
click at [763, 554] on button "Agregar" at bounding box center [770, 554] width 205 height 36
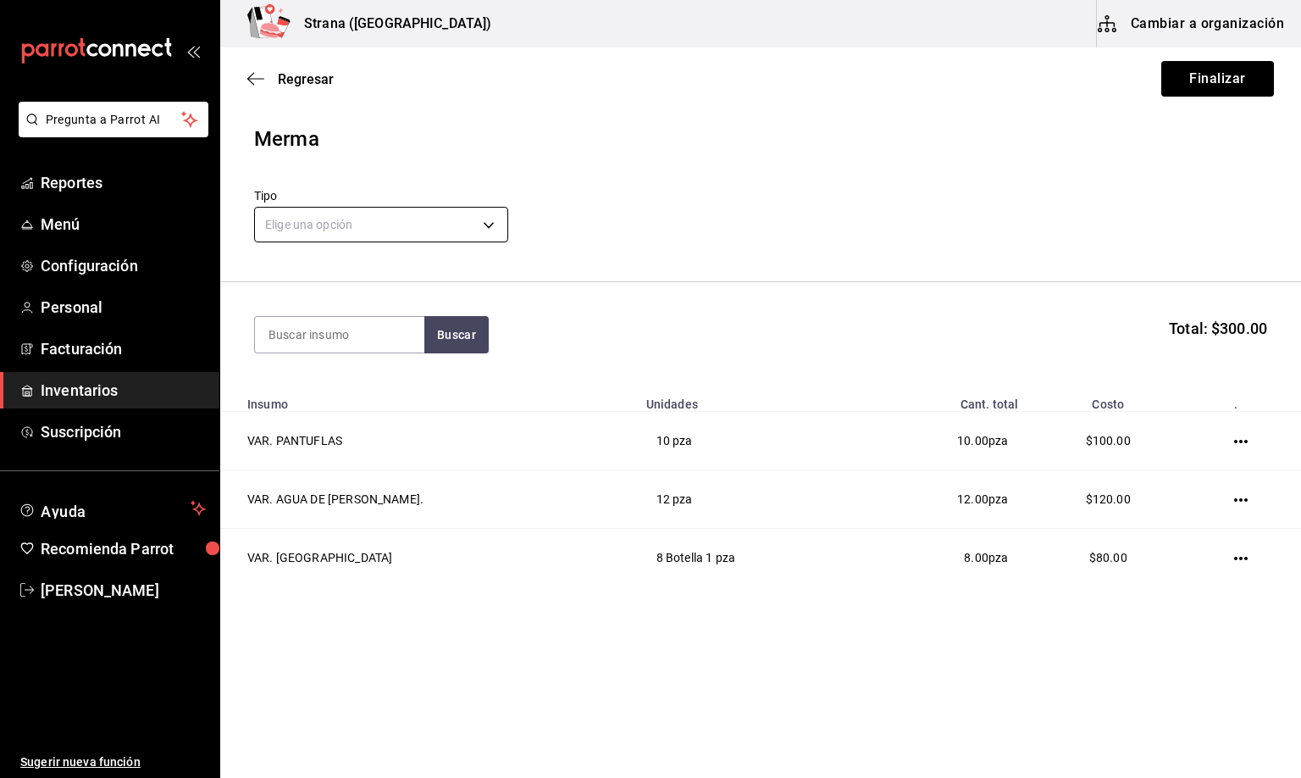
click at [296, 226] on body "Pregunta a Parrot AI Reportes Menú Configuración Personal Facturación Inventari…" at bounding box center [650, 341] width 1301 height 682
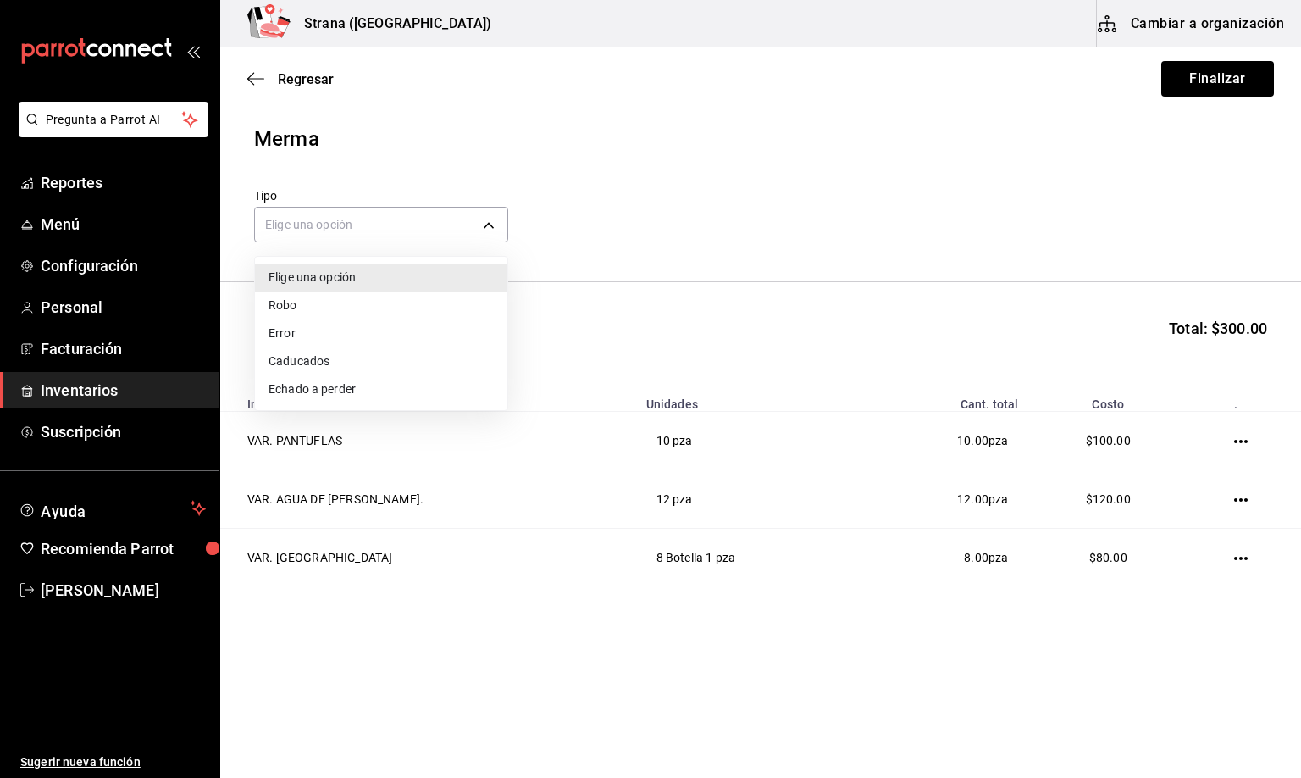
click at [280, 334] on li "Error" at bounding box center [381, 333] width 252 height 28
type input "ERROR"
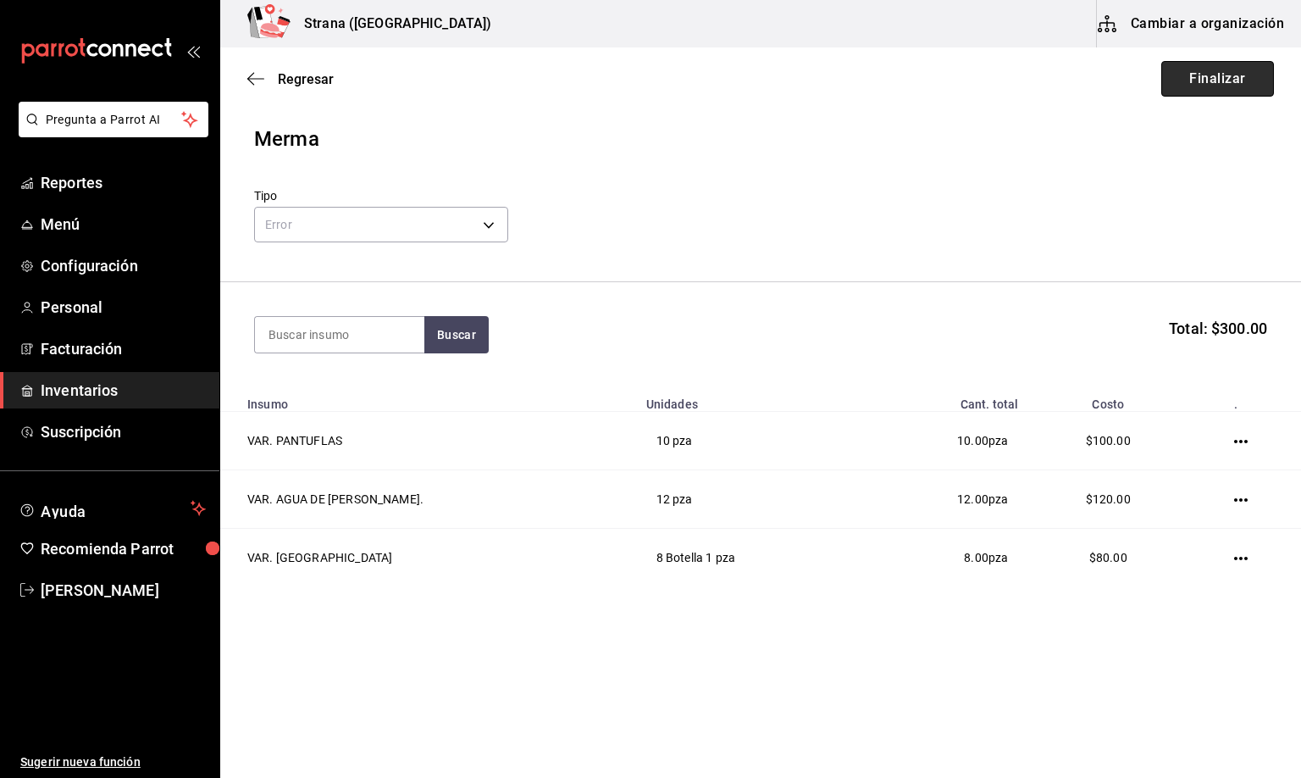
click at [1231, 79] on button "Finalizar" at bounding box center [1217, 79] width 113 height 36
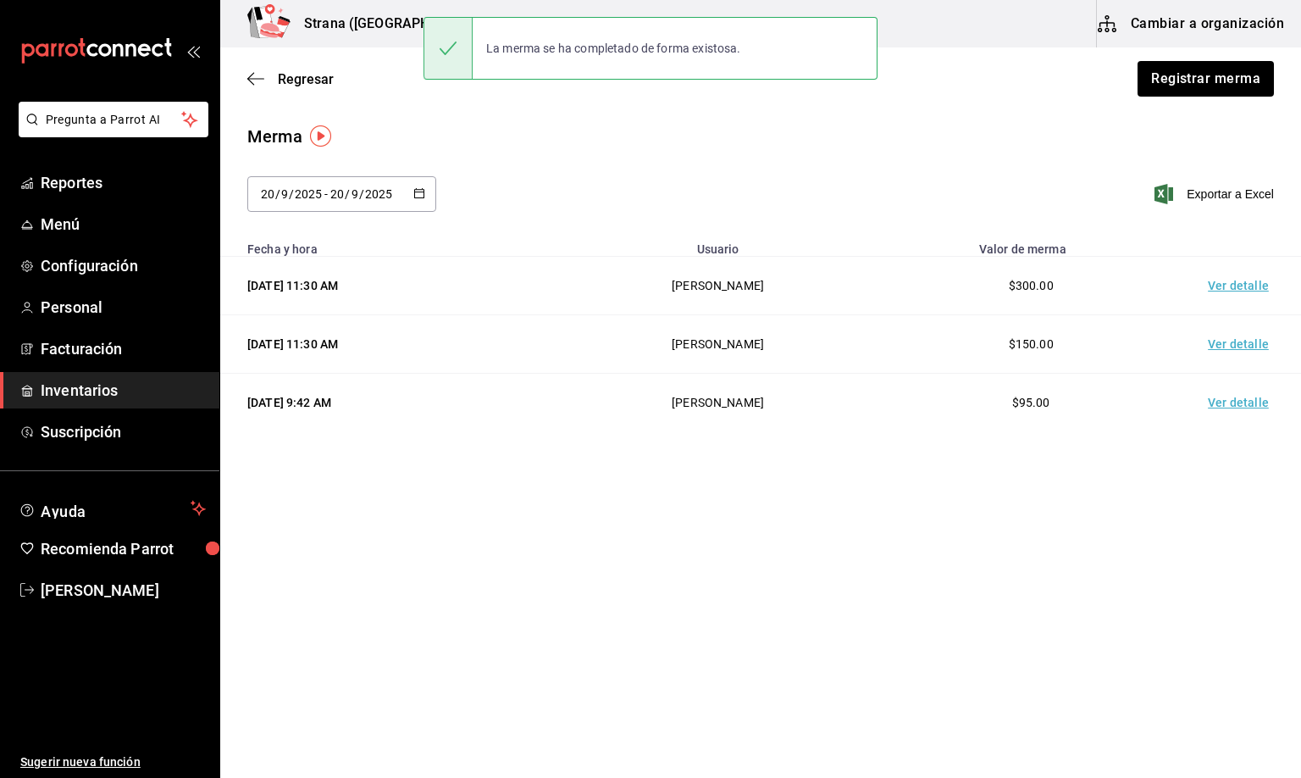
click at [1236, 285] on td "Ver detalle" at bounding box center [1242, 286] width 119 height 58
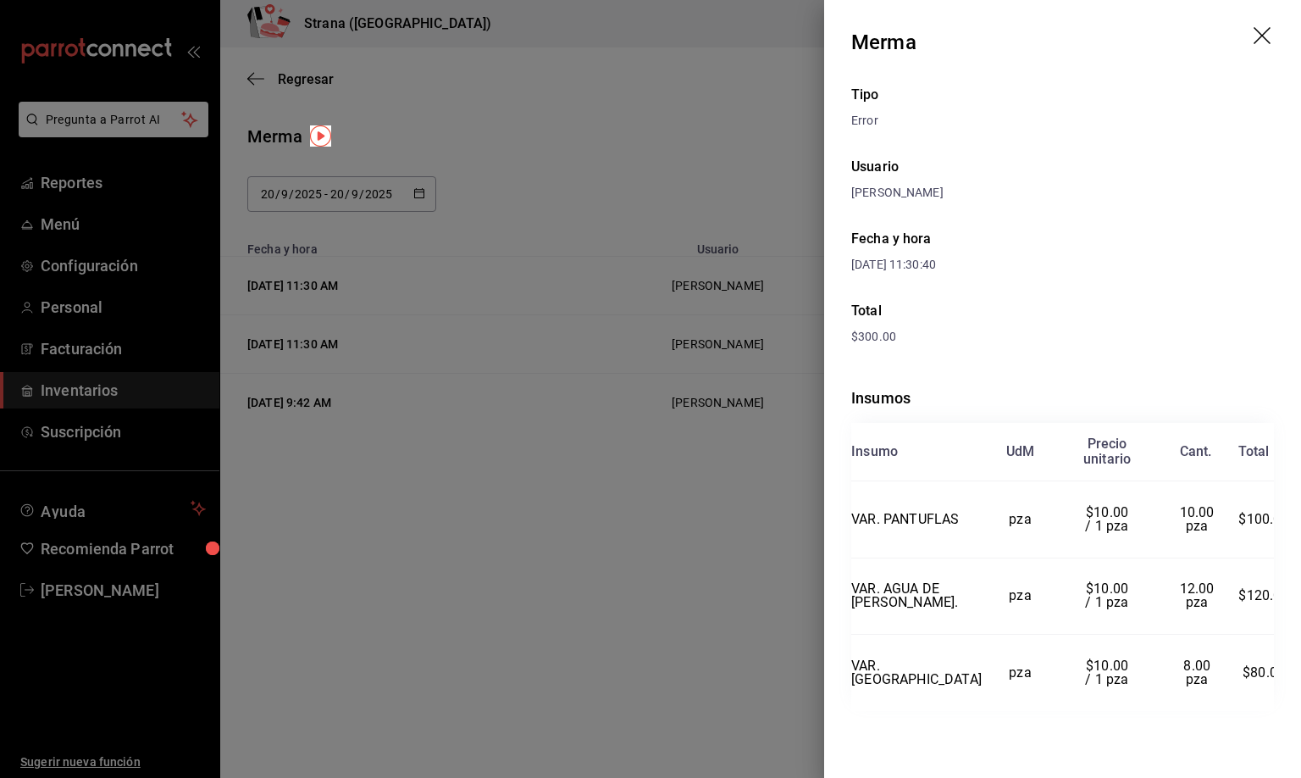
click at [1261, 31] on icon "drag" at bounding box center [1264, 37] width 20 height 20
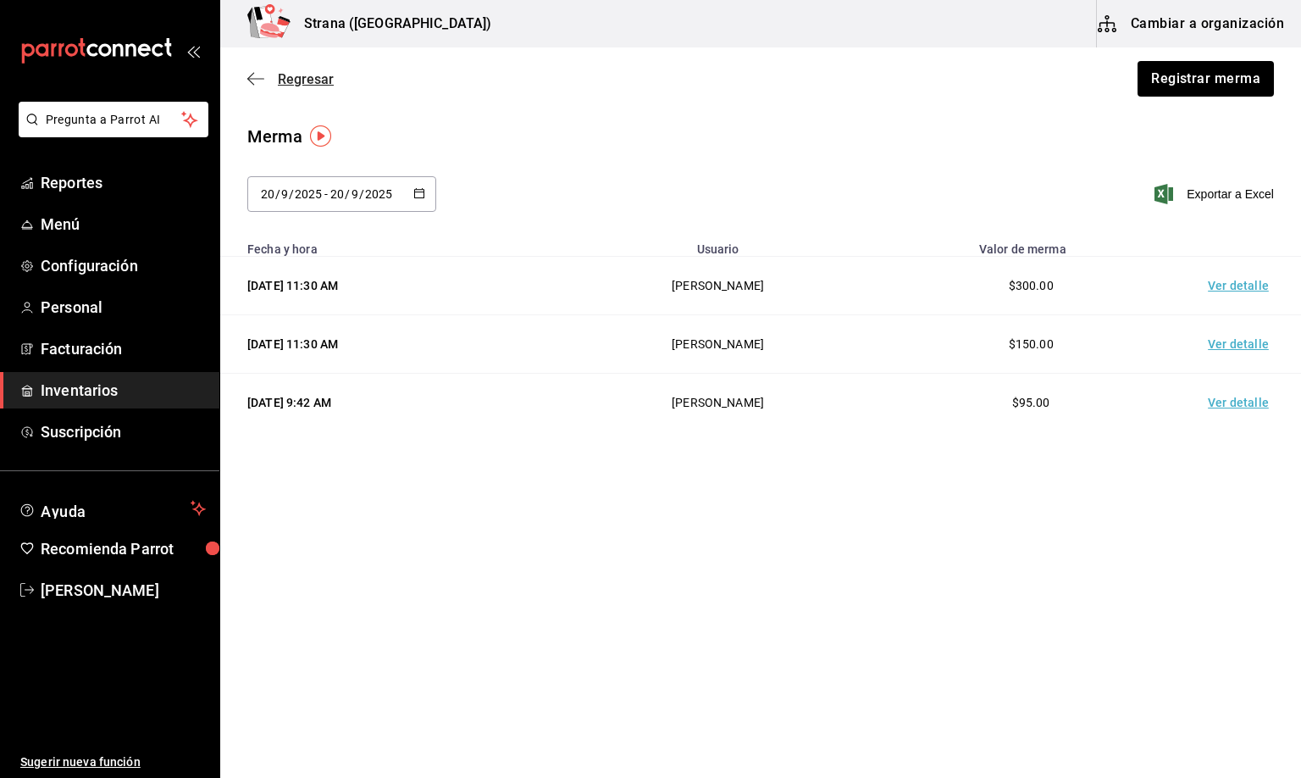
click at [292, 79] on span "Regresar" at bounding box center [306, 79] width 56 height 16
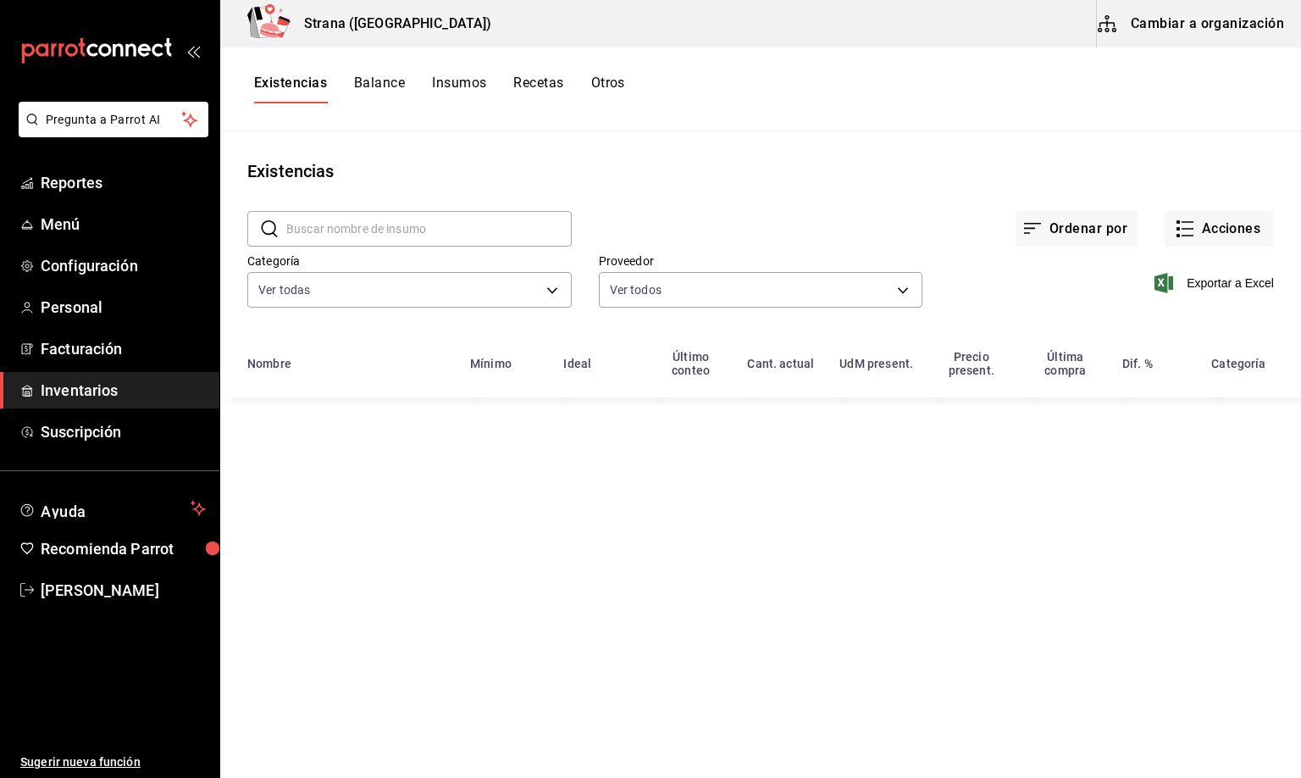
click at [85, 389] on span "Inventarios" at bounding box center [123, 390] width 165 height 23
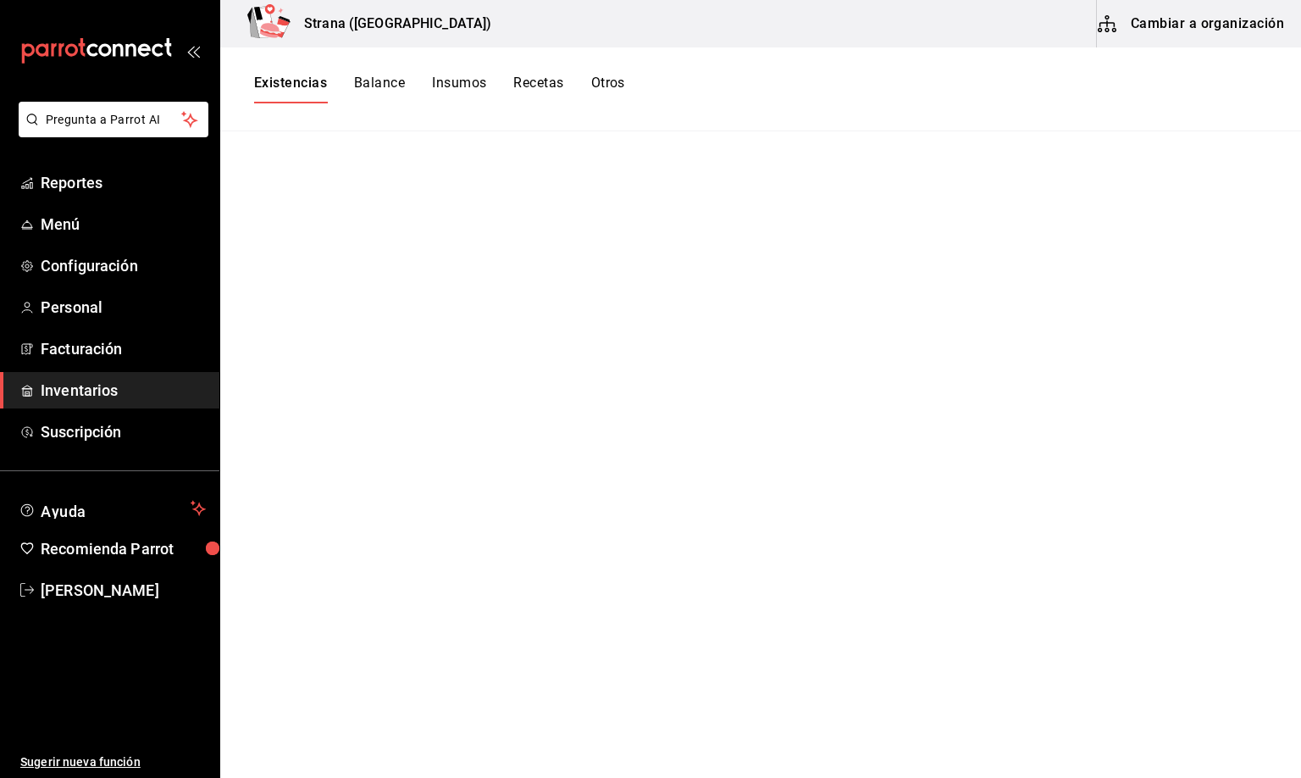
click at [277, 79] on button "Existencias" at bounding box center [290, 89] width 73 height 29
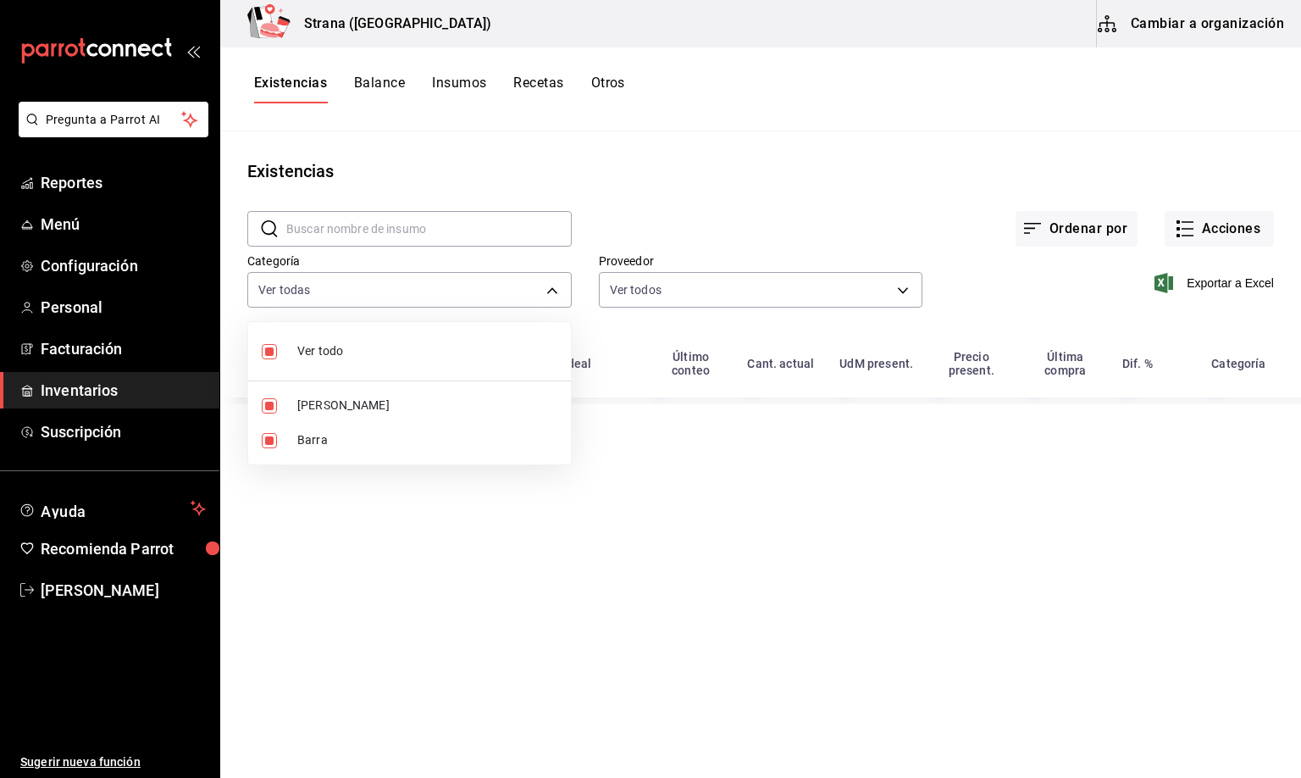
click at [343, 296] on body "Pregunta a Parrot AI Reportes Menú Configuración Personal Facturación Inventari…" at bounding box center [650, 383] width 1301 height 766
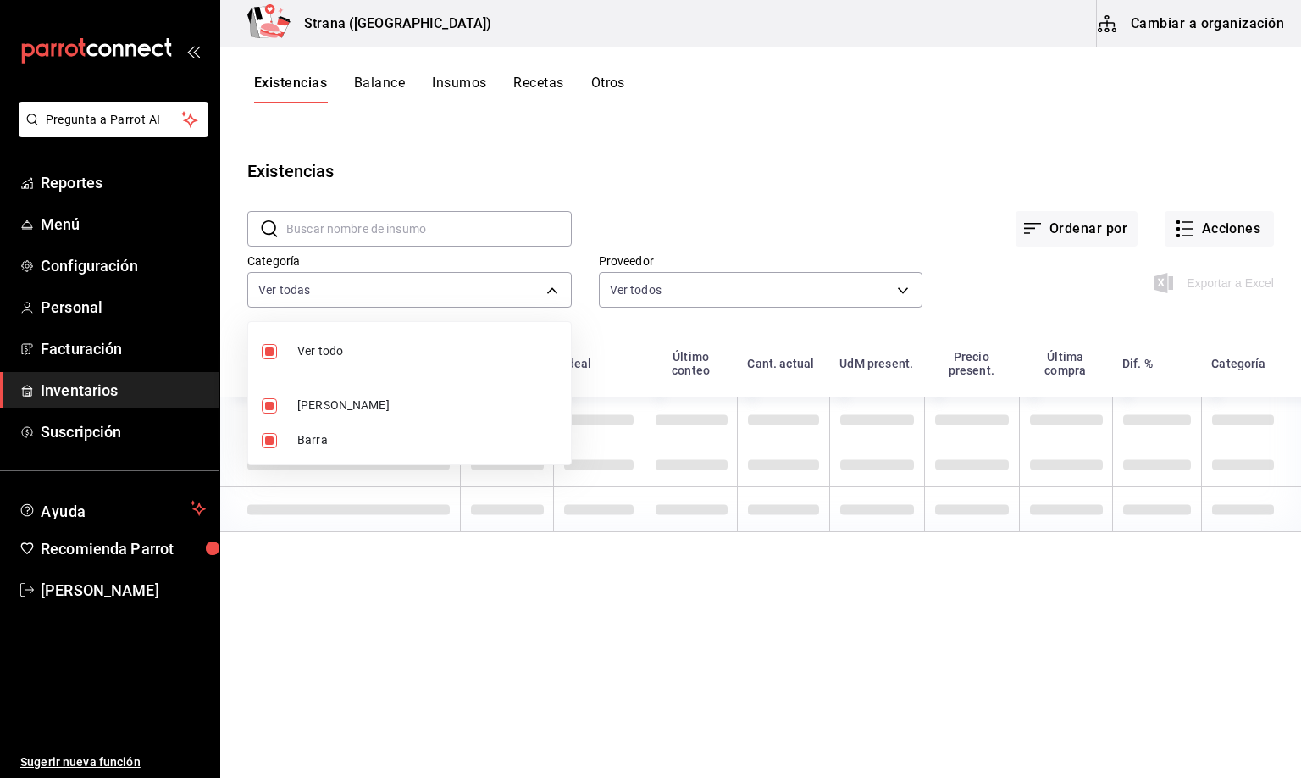
click at [324, 407] on span "[PERSON_NAME]" at bounding box center [427, 405] width 260 height 18
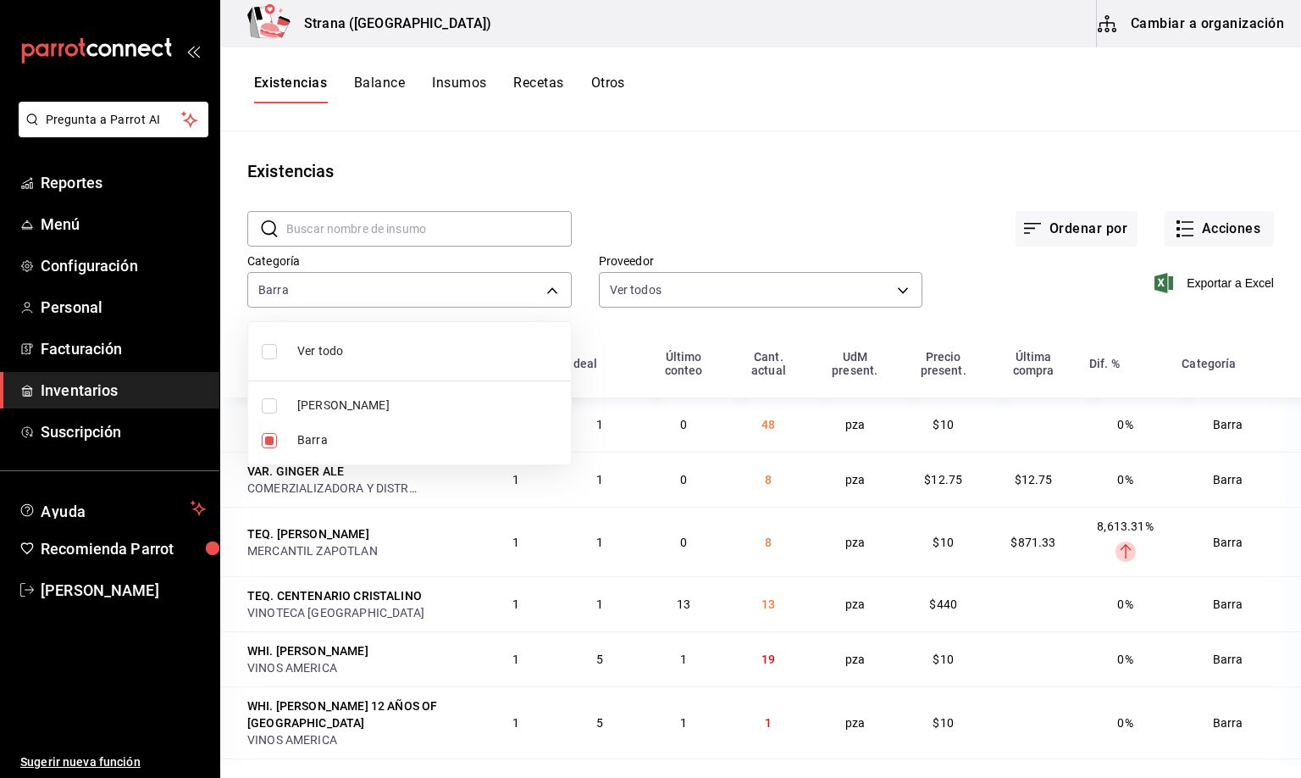
type input "22ec9f2c-e042-44ea-8d53-bf0e1d8c11ed"
checkbox input "false"
click at [287, 79] on div at bounding box center [650, 389] width 1301 height 778
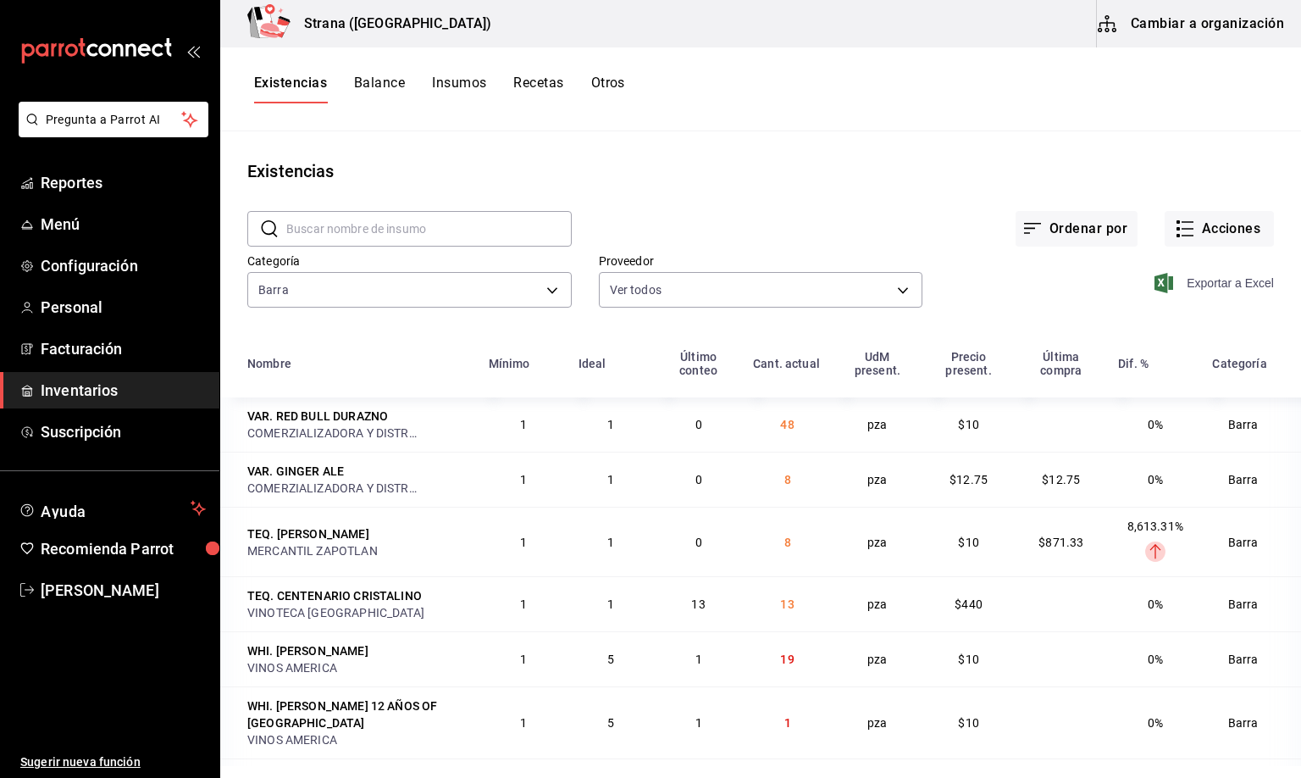
click at [1205, 282] on span "Exportar a Excel" at bounding box center [1216, 283] width 116 height 20
